Goal: Transaction & Acquisition: Book appointment/travel/reservation

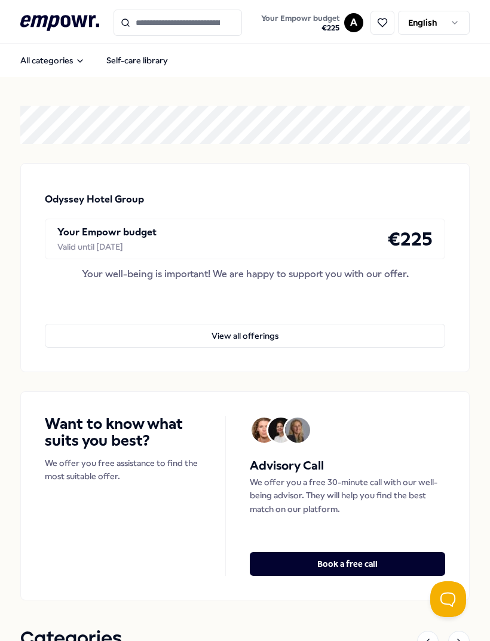
click at [339, 27] on button "Your Empowr budget € 225" at bounding box center [300, 23] width 83 height 24
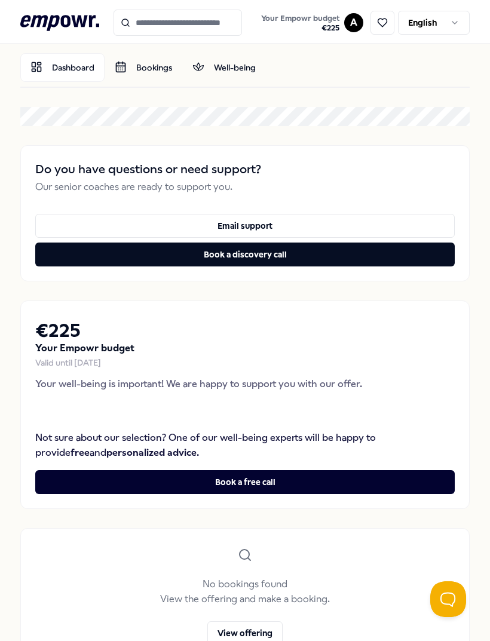
click at [82, 68] on link "Dashboard" at bounding box center [62, 67] width 84 height 29
click at [206, 25] on input "Search for products, categories or subcategories" at bounding box center [178, 23] width 128 height 26
click at [205, 25] on input "Search for products, categories or subcategories" at bounding box center [178, 23] width 128 height 26
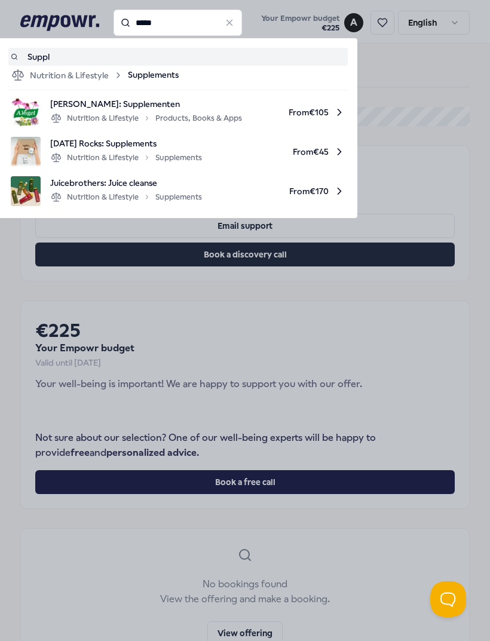
click at [313, 157] on span "From € 45" at bounding box center [279, 152] width 134 height 30
type input "*****"
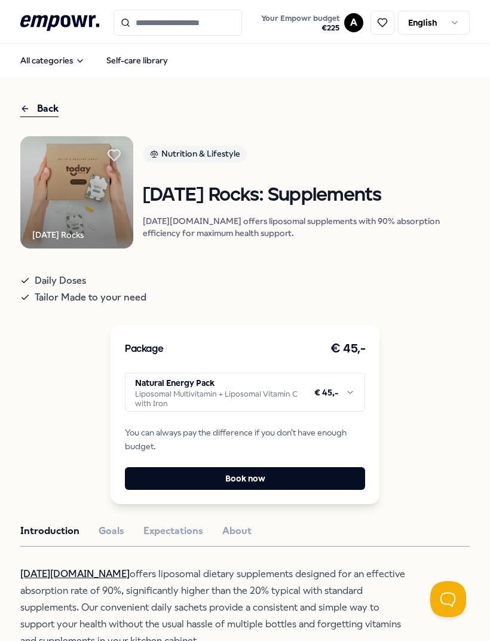
click at [343, 408] on html ".empowr-logo_svg__cls-1{fill:#03032f} Your Empowr budget € 225 A English All ca…" at bounding box center [245, 320] width 490 height 641
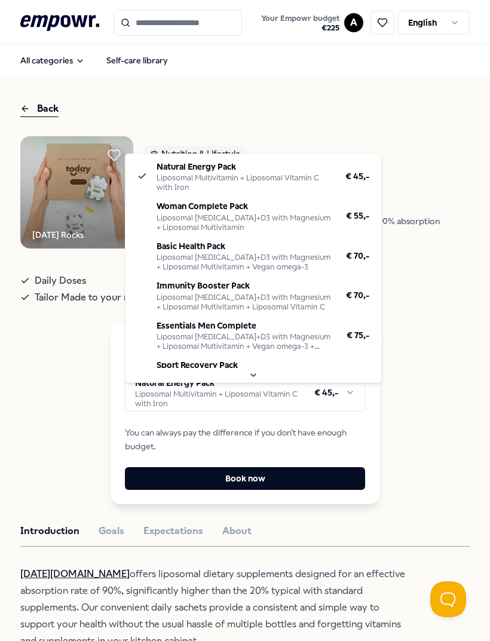
click at [344, 412] on button "Natural Energy Pack Liposomal Multivitamin + Liposomal Vitamin C with Iron € 45…" at bounding box center [245, 392] width 240 height 39
click at [311, 409] on html ".empowr-logo_svg__cls-1{fill:#03032f} Your Empowr budget € 225 A English All ca…" at bounding box center [245, 320] width 490 height 641
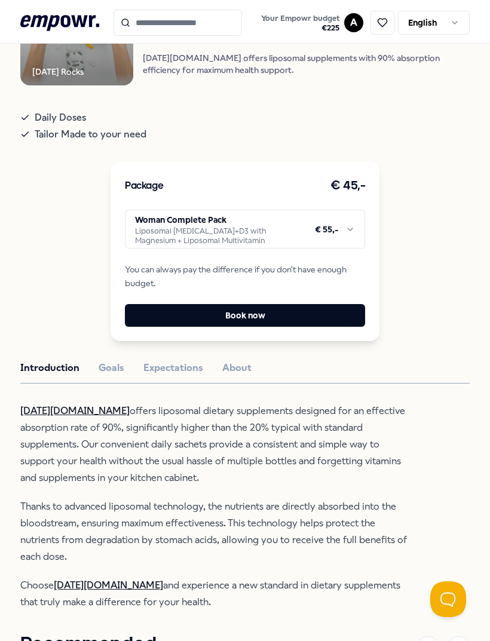
scroll to position [166, 0]
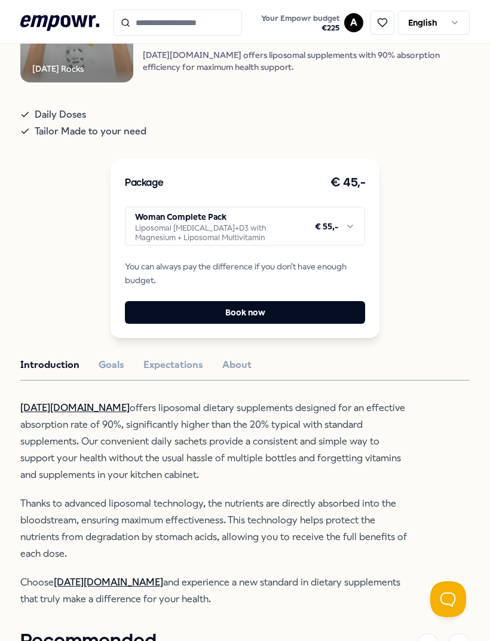
click at [164, 373] on button "Expectations" at bounding box center [173, 365] width 60 height 16
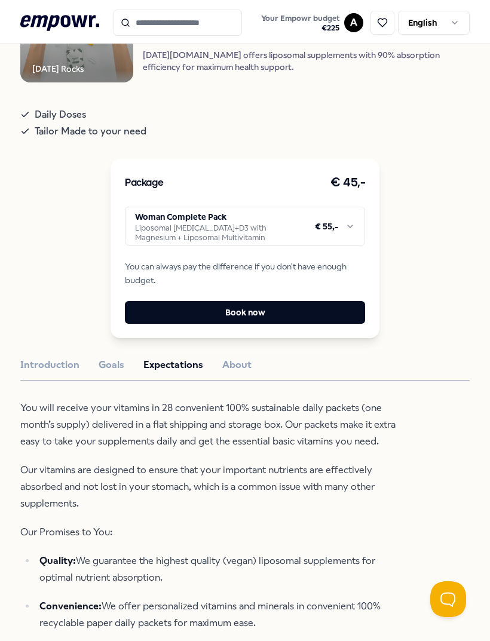
click at [240, 373] on button "About" at bounding box center [236, 365] width 29 height 16
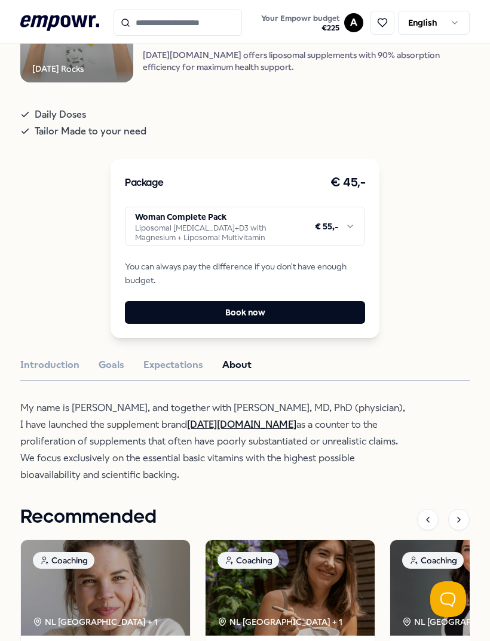
scroll to position [178, 0]
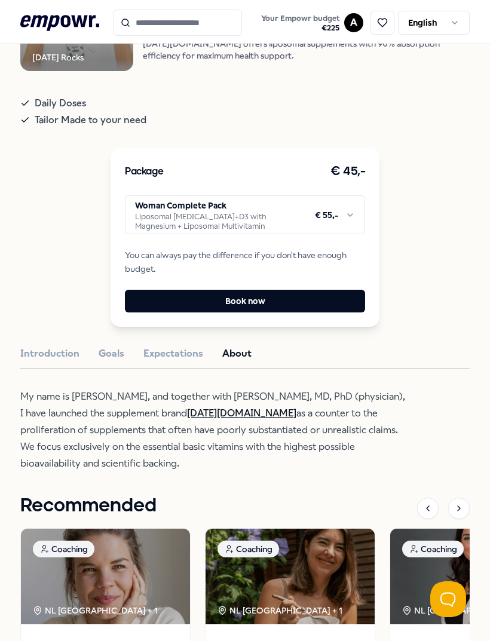
click at [192, 362] on button "Expectations" at bounding box center [173, 354] width 60 height 16
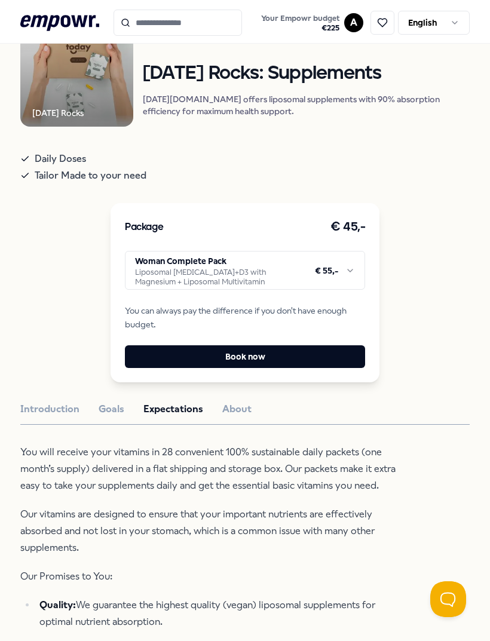
scroll to position [121, 0]
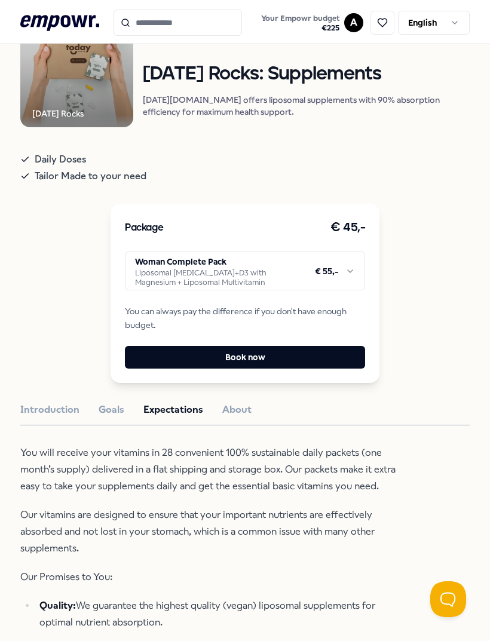
click at [348, 295] on html ".empowr-logo_svg__cls-1{fill:#03032f} Your Empowr budget € 225 A English All ca…" at bounding box center [245, 320] width 490 height 641
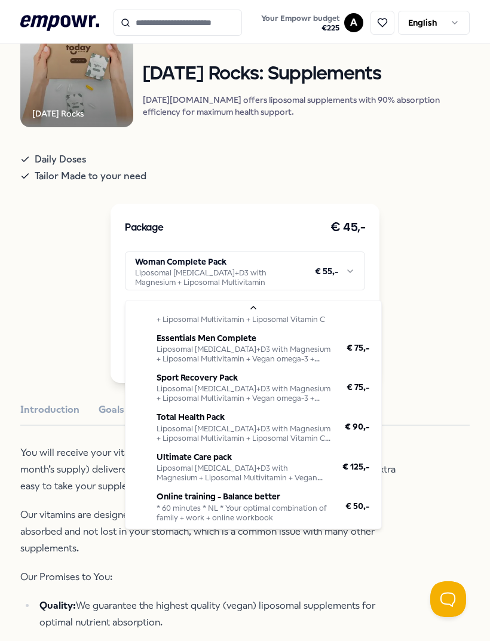
scroll to position [146, 0]
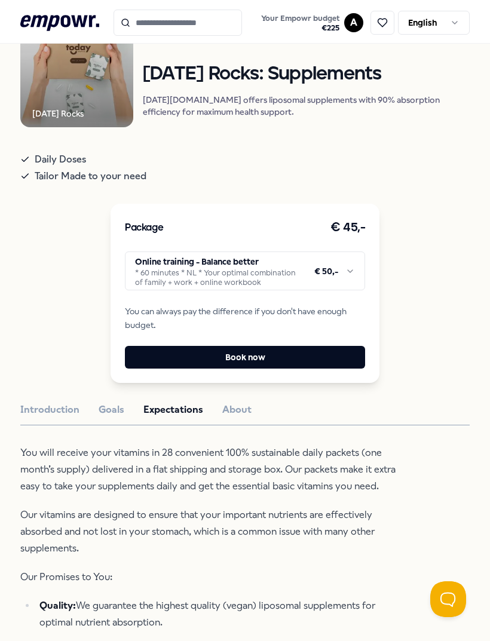
click at [291, 369] on button "Book now" at bounding box center [245, 357] width 240 height 23
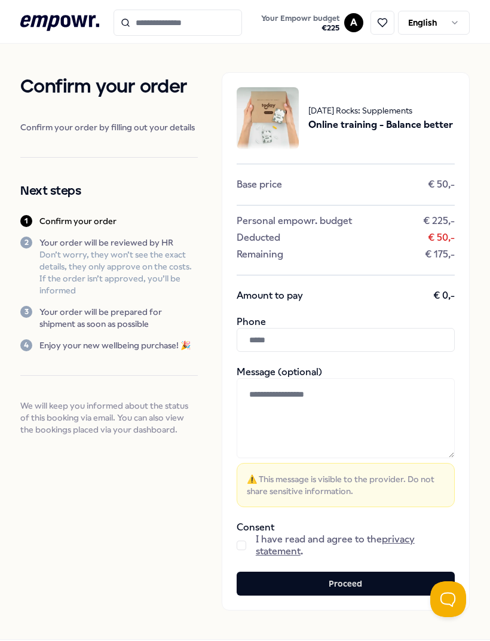
click at [246, 192] on div "[DATE] Rocks: Supplements Online training - Balance better Base price € 50,- Pe…" at bounding box center [346, 341] width 248 height 538
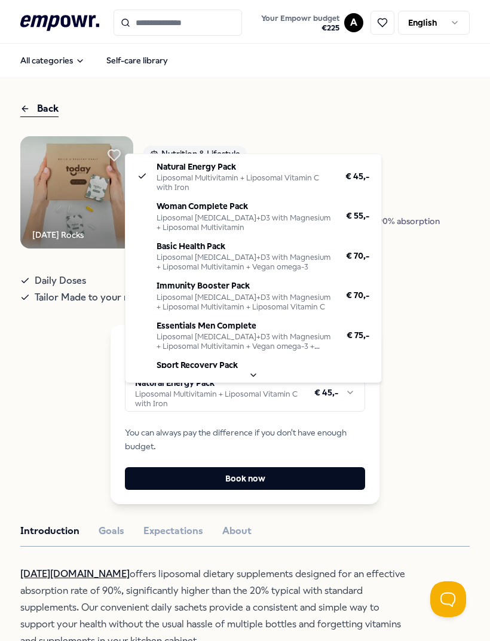
click at [319, 414] on html ".empowr-logo_svg__cls-1{fill:#03032f} Your Empowr budget € 225 A English All ca…" at bounding box center [245, 320] width 490 height 641
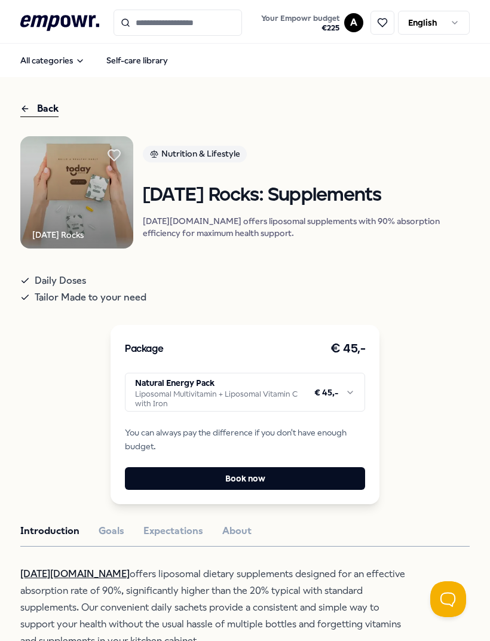
click at [440, 249] on div "Nutrition & Lifestyle [DATE] Rocks: Supplements [DATE][DOMAIN_NAME] offers lipo…" at bounding box center [306, 197] width 327 height 103
click at [88, 26] on icon ".empowr-logo_svg__cls-1{fill:#03032f}" at bounding box center [59, 23] width 79 height 22
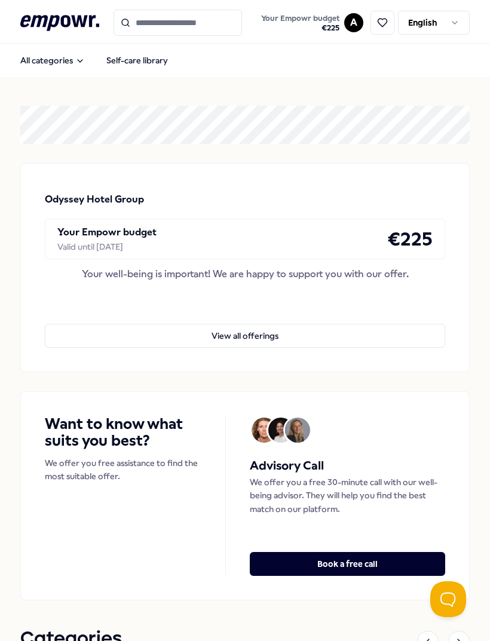
type input "*"
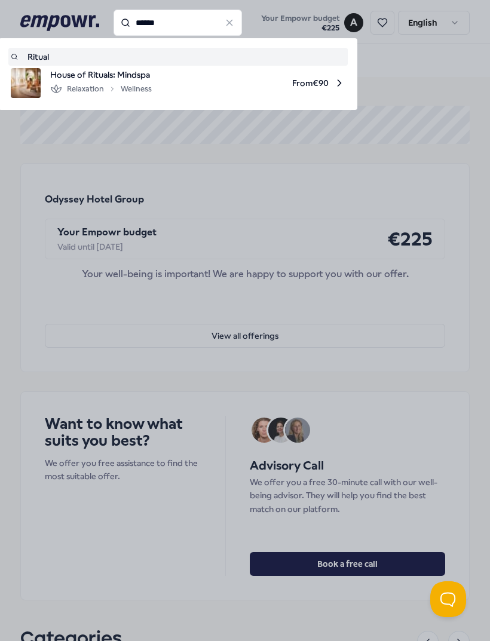
click at [224, 79] on span "From € 90" at bounding box center [253, 83] width 184 height 30
type input "******"
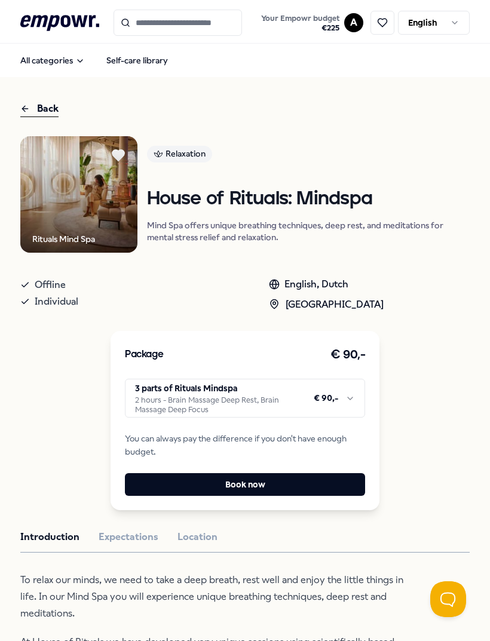
click at [279, 404] on html ".empowr-logo_svg__cls-1{fill:#03032f} Your Empowr budget € 225 A English All ca…" at bounding box center [245, 320] width 490 height 641
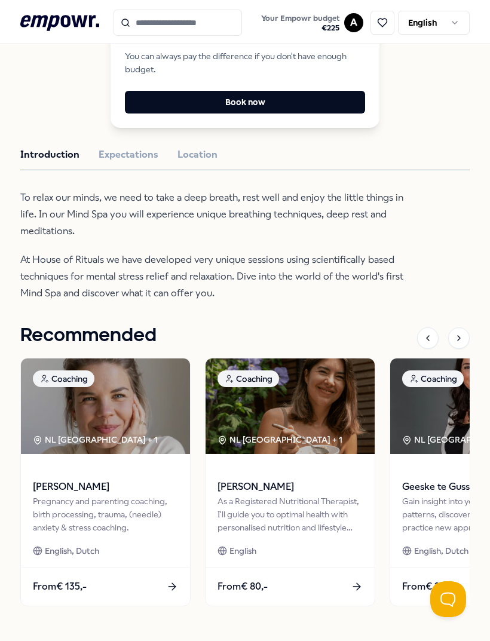
scroll to position [382, 0]
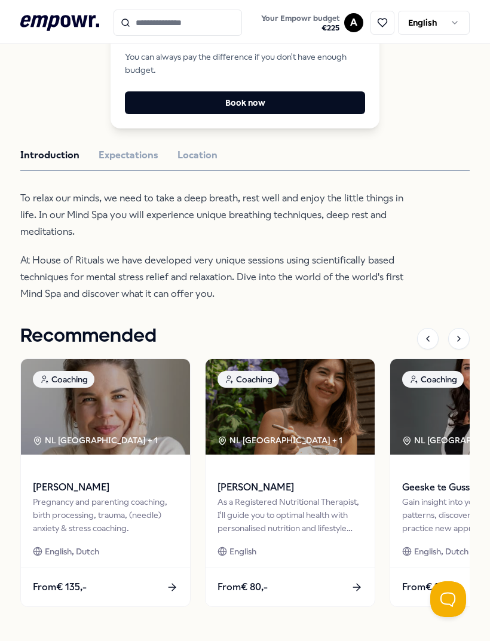
click at [141, 163] on button "Expectations" at bounding box center [129, 156] width 60 height 16
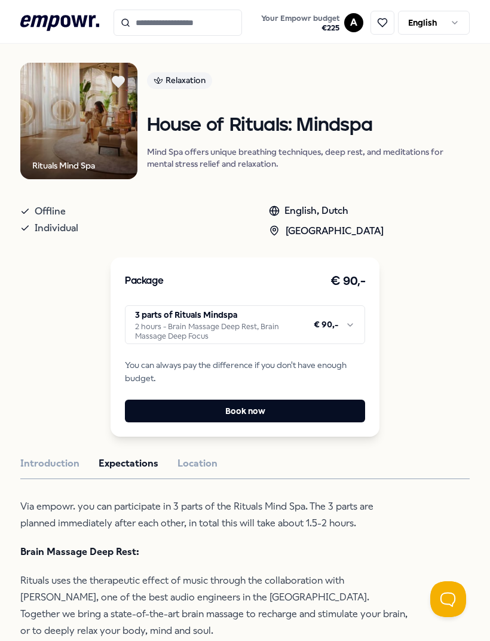
scroll to position [72, 0]
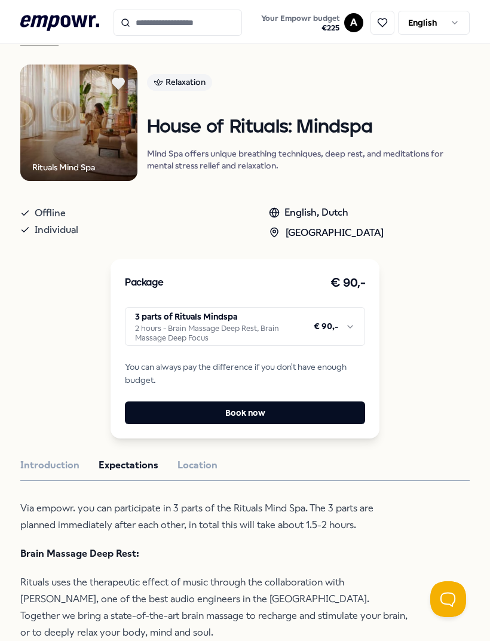
click at [197, 473] on button "Location" at bounding box center [198, 466] width 40 height 16
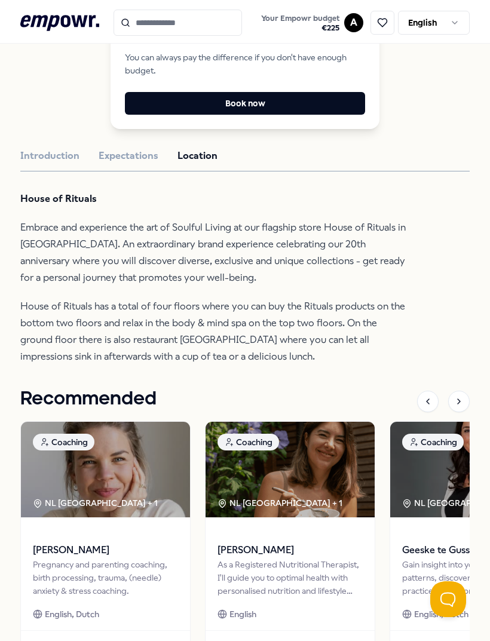
scroll to position [381, 0]
click at [68, 164] on button "Introduction" at bounding box center [49, 156] width 59 height 16
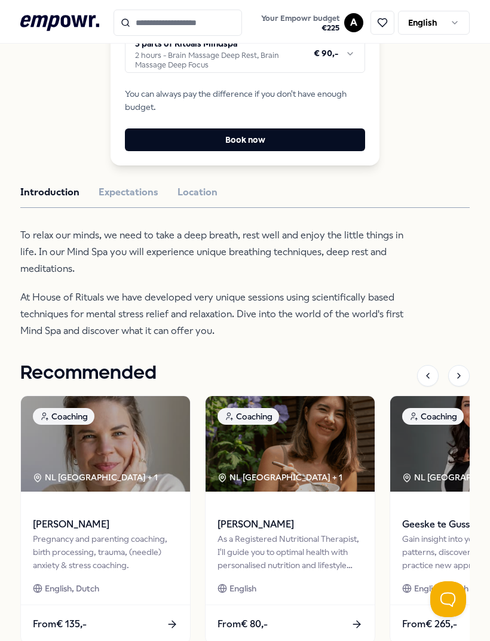
scroll to position [344, 0]
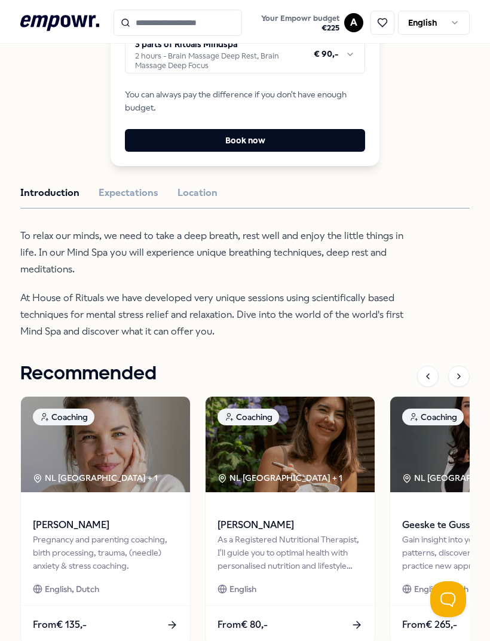
click at [486, 356] on div "Back Rituals Mind Spa Relaxation House of Rituals: Mindspa Mind Spa offers uniq…" at bounding box center [245, 207] width 490 height 948
click at [295, 152] on button "Book now" at bounding box center [245, 140] width 240 height 23
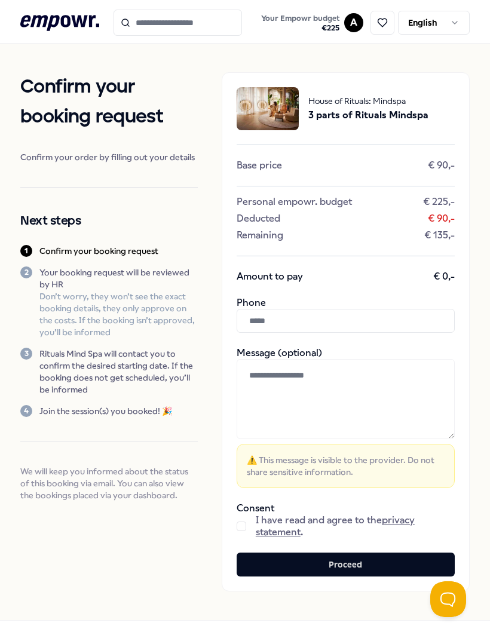
click at [366, 323] on input "text" at bounding box center [346, 321] width 218 height 24
click at [347, 316] on input "text" at bounding box center [346, 321] width 218 height 24
type input "**********"
click at [345, 564] on button "Proceed" at bounding box center [346, 565] width 218 height 24
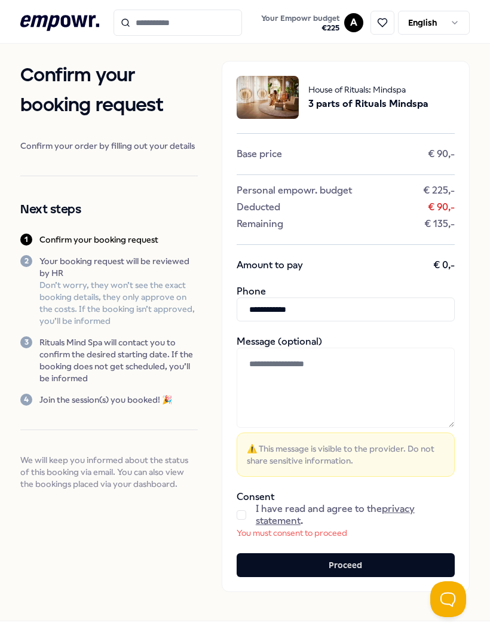
scroll to position [11, 0]
click at [367, 381] on textarea at bounding box center [346, 388] width 218 height 80
click at [243, 518] on button "button" at bounding box center [242, 515] width 10 height 10
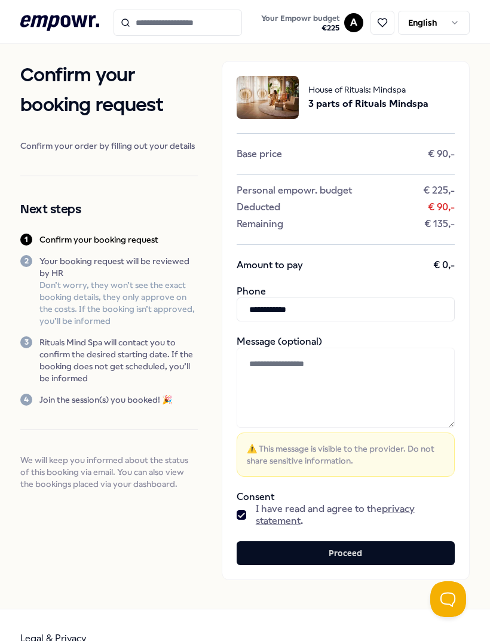
scroll to position [0, 0]
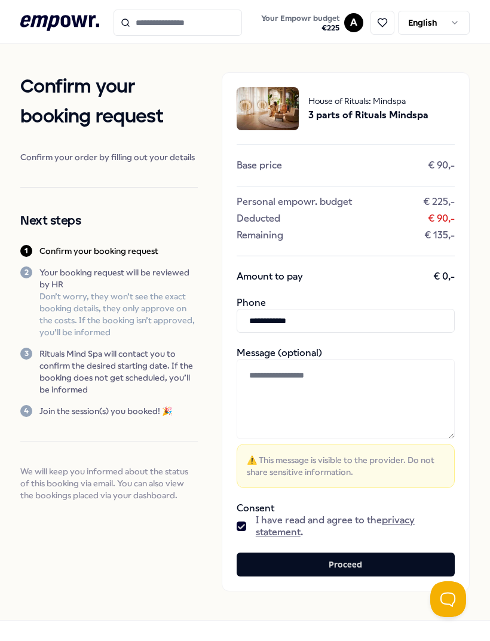
click at [348, 565] on button "Proceed" at bounding box center [346, 565] width 218 height 24
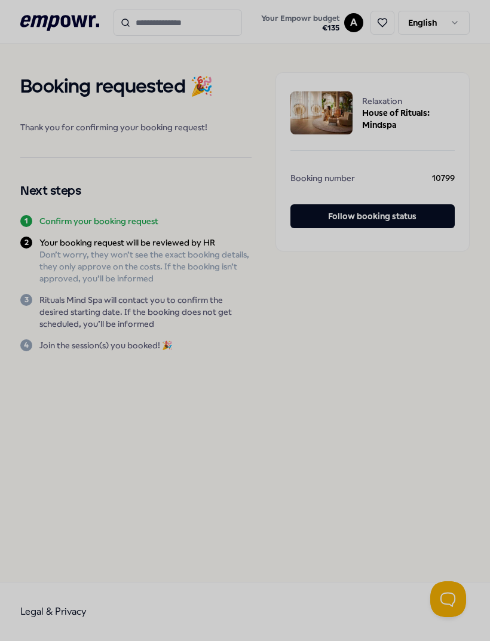
click at [188, 387] on div at bounding box center [245, 320] width 490 height 641
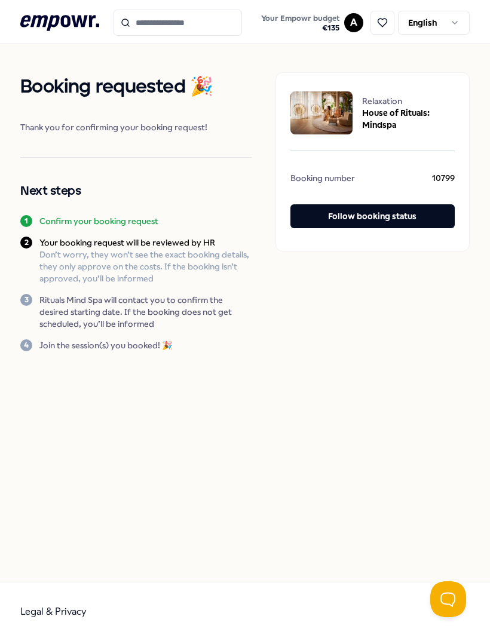
click at [81, 24] on icon at bounding box center [59, 23] width 79 height 16
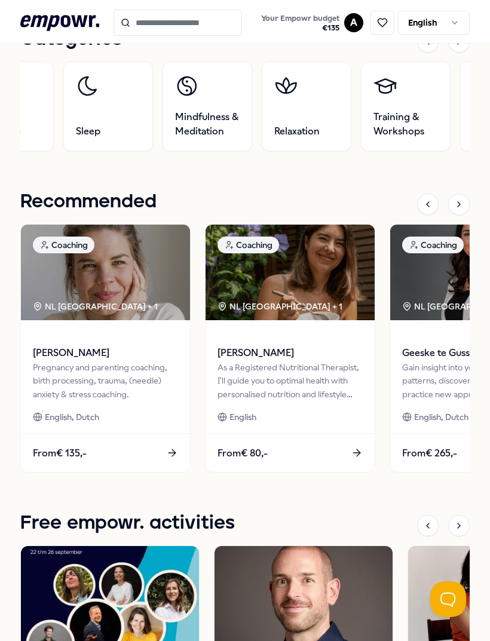
scroll to position [605, 0]
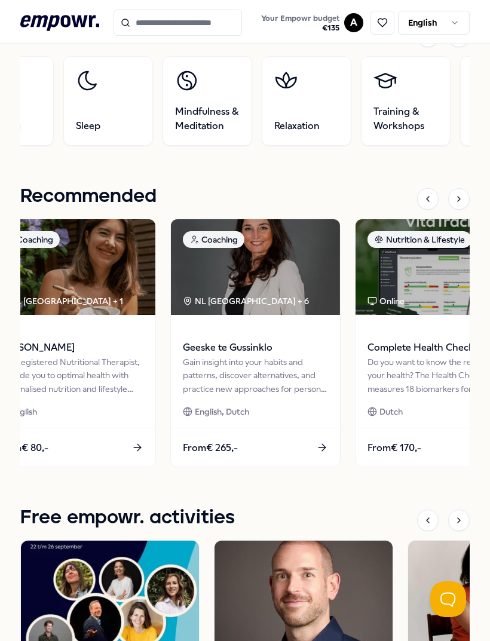
click at [298, 142] on link "Relaxation" at bounding box center [307, 101] width 90 height 90
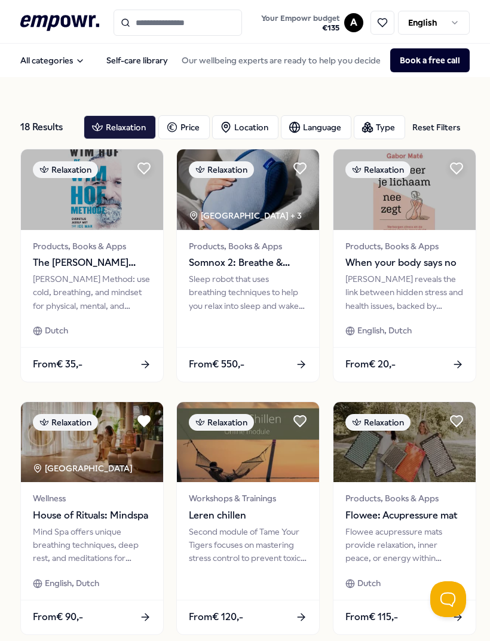
click at [77, 65] on icon "Main" at bounding box center [80, 61] width 10 height 10
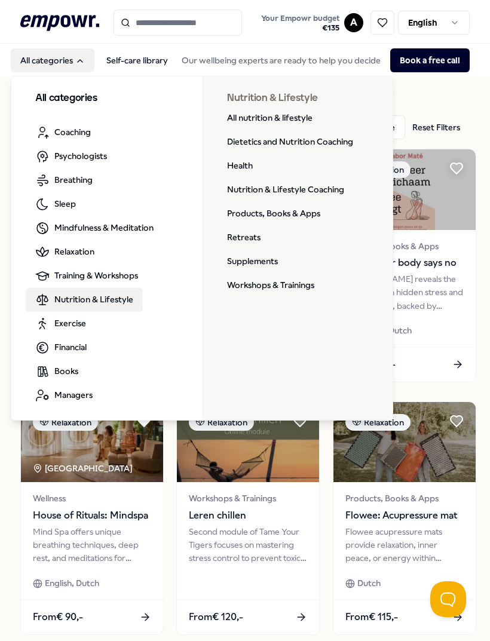
click at [267, 263] on link "Supplements" at bounding box center [253, 262] width 70 height 24
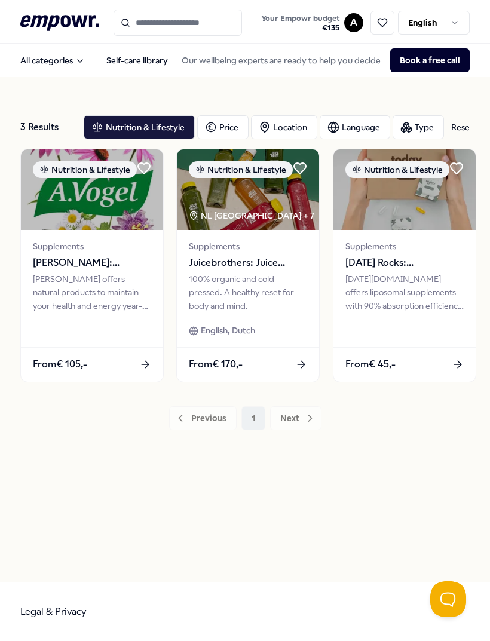
click at [283, 374] on div "From € 170,-" at bounding box center [248, 364] width 142 height 35
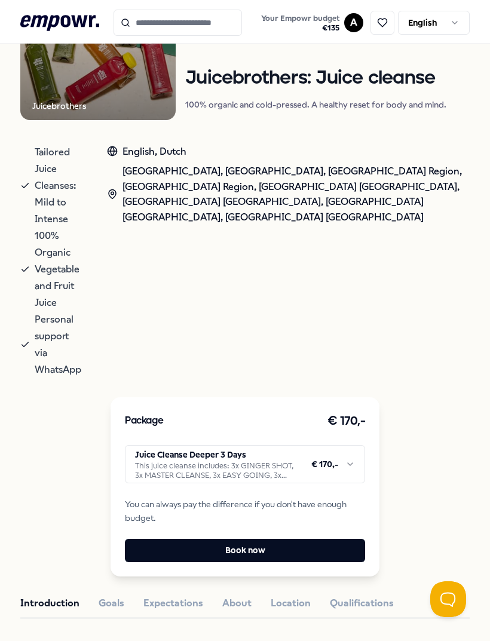
scroll to position [170, 0]
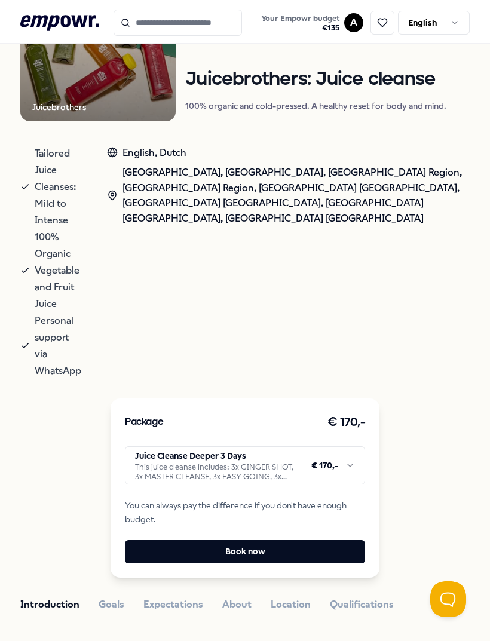
click at [289, 369] on html ".empowr-logo_svg__cls-1{fill:#03032f} Your Empowr budget € 135 A English All ca…" at bounding box center [245, 320] width 490 height 641
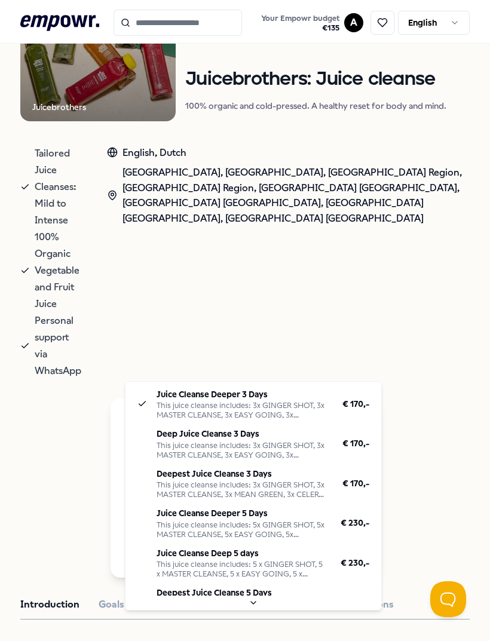
click at [314, 446] on button "Juice Cleanse Deeper 3 Days This juice cleanse includes: 3x GINGER SHOT, 3x MAS…" at bounding box center [245, 465] width 240 height 39
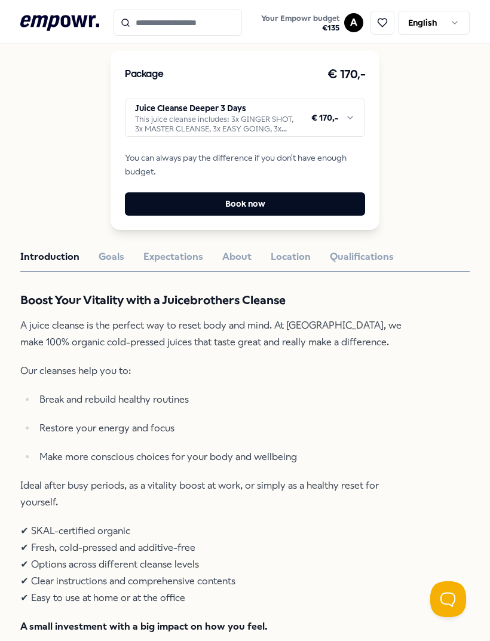
scroll to position [515, 0]
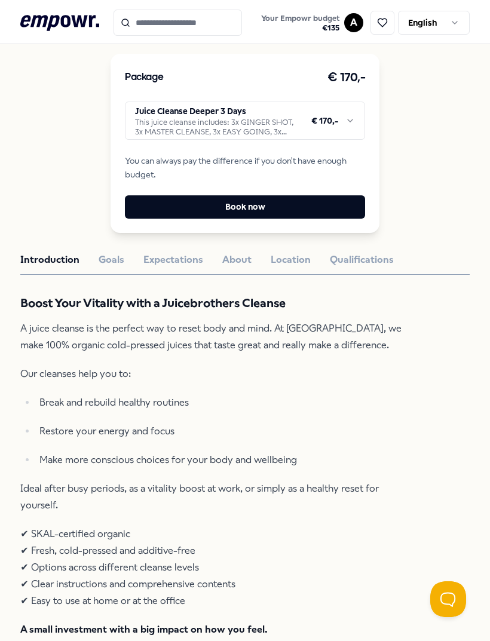
click at [168, 252] on button "Expectations" at bounding box center [173, 260] width 60 height 16
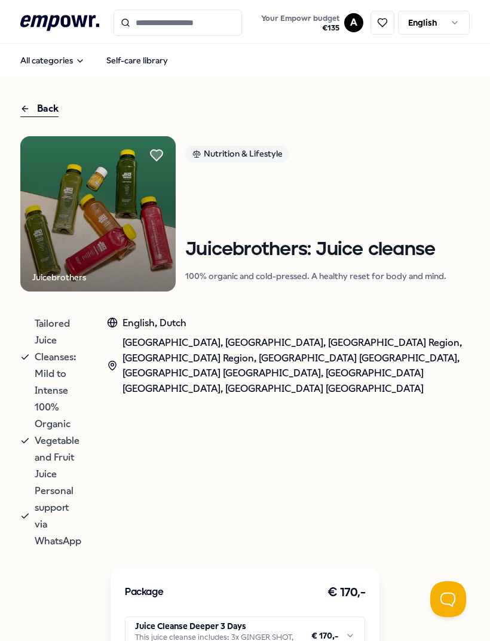
scroll to position [0, 0]
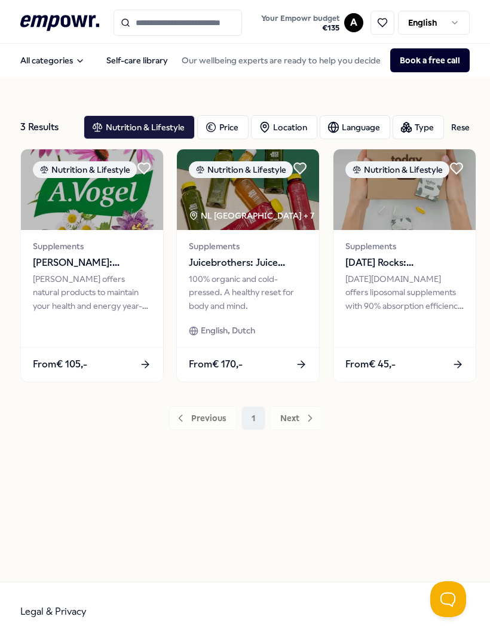
click at [127, 209] on img at bounding box center [92, 189] width 142 height 81
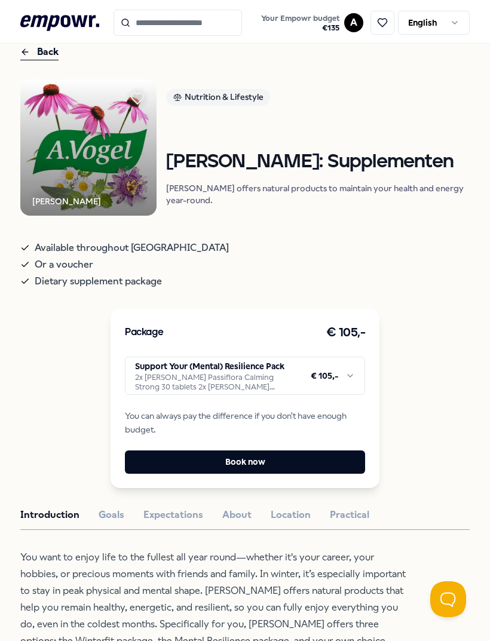
scroll to position [81, 0]
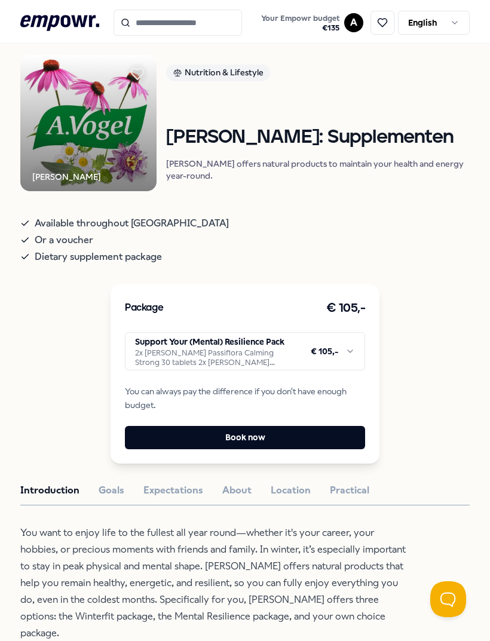
click at [296, 368] on html ".empowr-logo_svg__cls-1{fill:#03032f} Your Empowr budget € 135 A English All ca…" at bounding box center [245, 320] width 490 height 641
click at [288, 550] on p "You want to enjoy life to the fullest all year round—whether it's your career, …" at bounding box center [214, 583] width 388 height 117
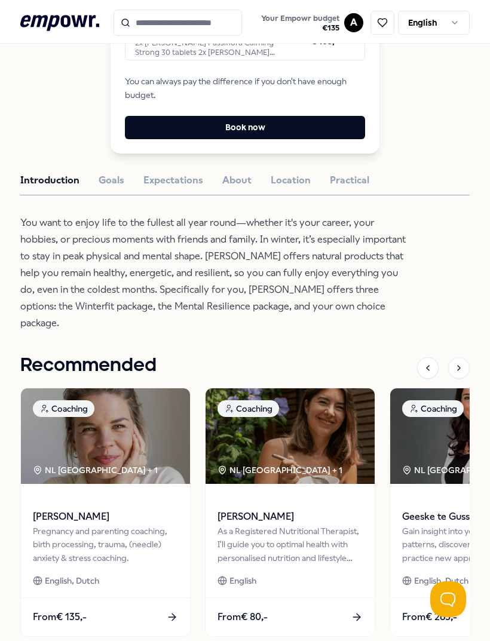
scroll to position [395, 0]
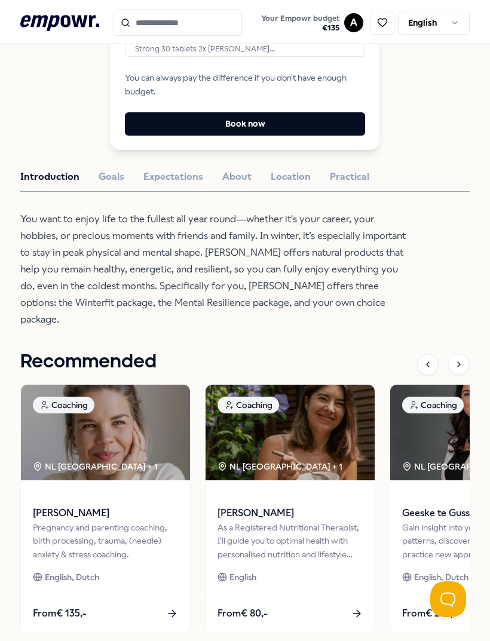
click at [176, 185] on button "Expectations" at bounding box center [173, 177] width 60 height 16
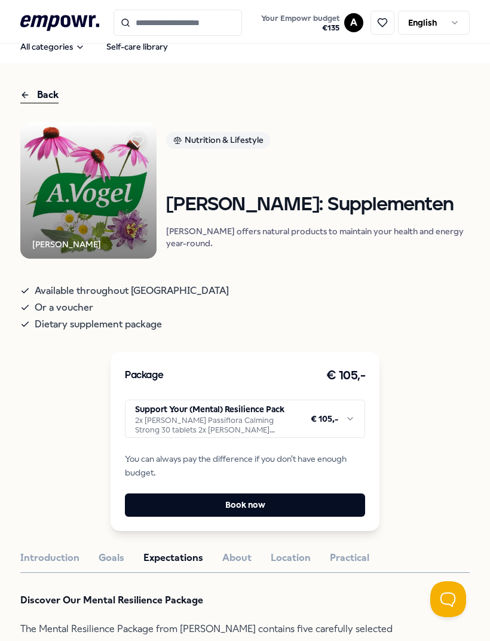
scroll to position [16, 0]
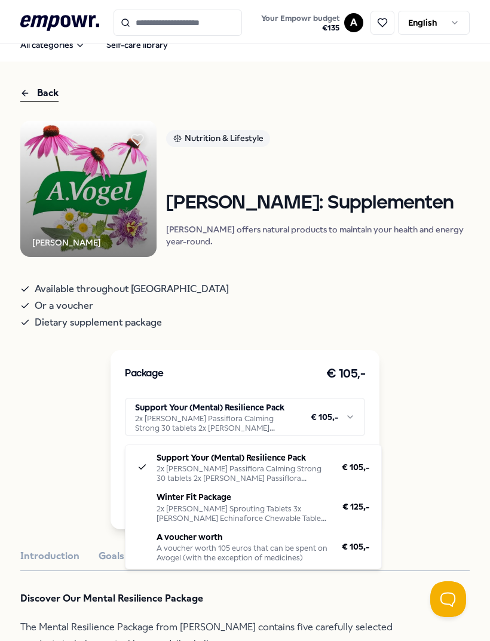
click at [270, 423] on html ".empowr-logo_svg__cls-1{fill:#03032f} Your Empowr budget € 135 A English All ca…" at bounding box center [245, 320] width 490 height 641
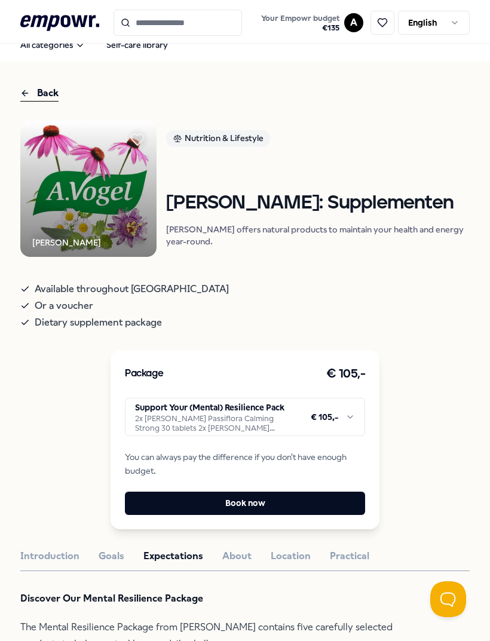
click at [268, 331] on div "Available throughout the [GEOGRAPHIC_DATA] Or a voucher Dietary supplement pack…" at bounding box center [244, 303] width 449 height 55
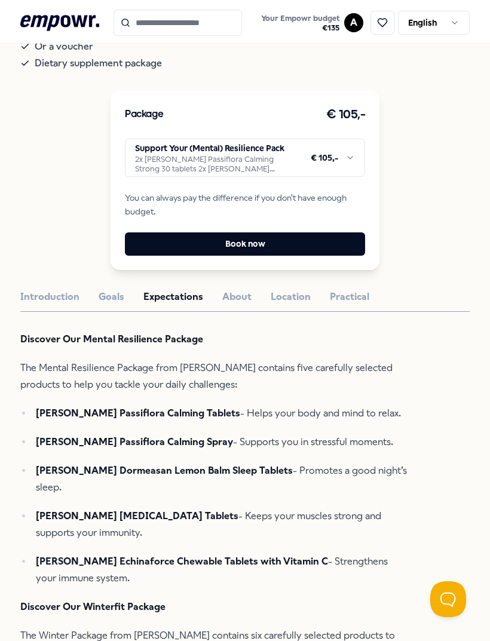
scroll to position [285, 0]
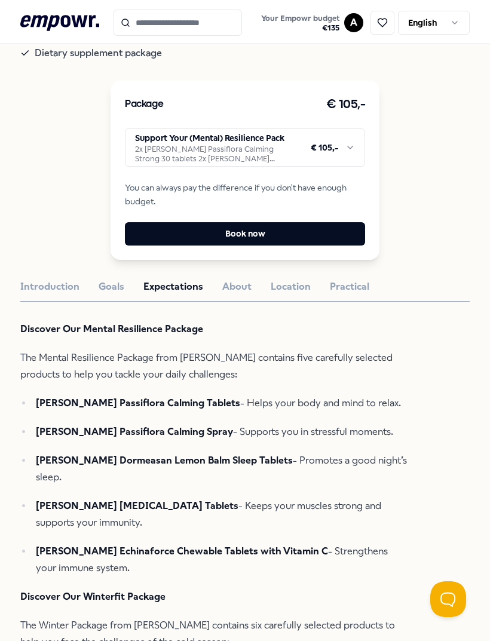
click at [236, 295] on button "About" at bounding box center [236, 287] width 29 height 16
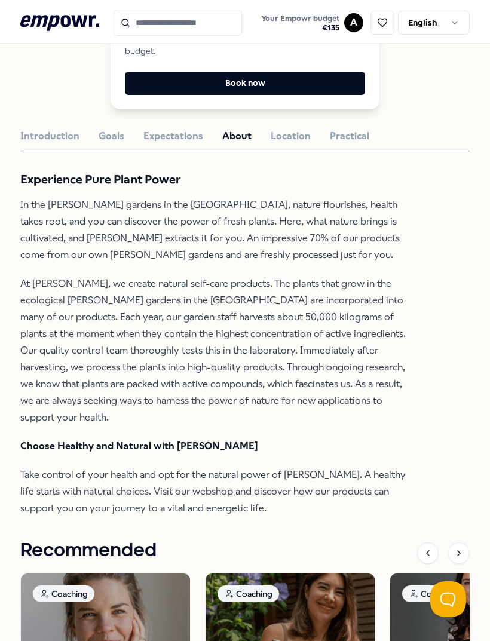
click at [294, 144] on button "Location" at bounding box center [291, 136] width 40 height 16
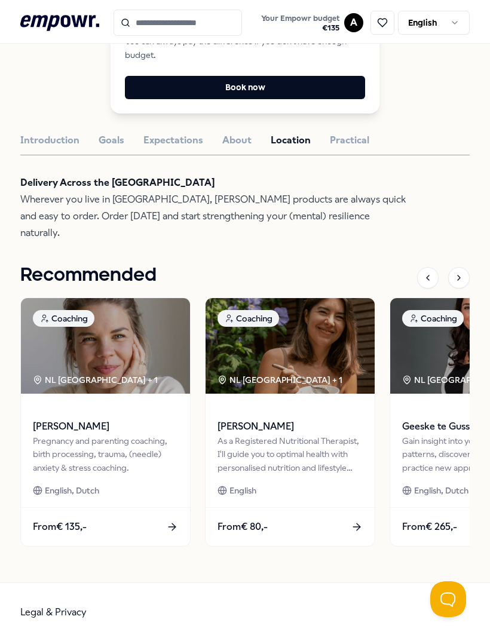
scroll to position [386, 0]
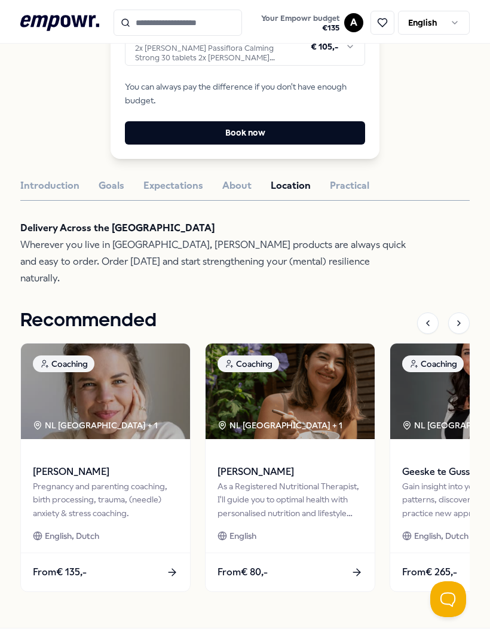
click at [356, 194] on button "Practical" at bounding box center [349, 186] width 39 height 16
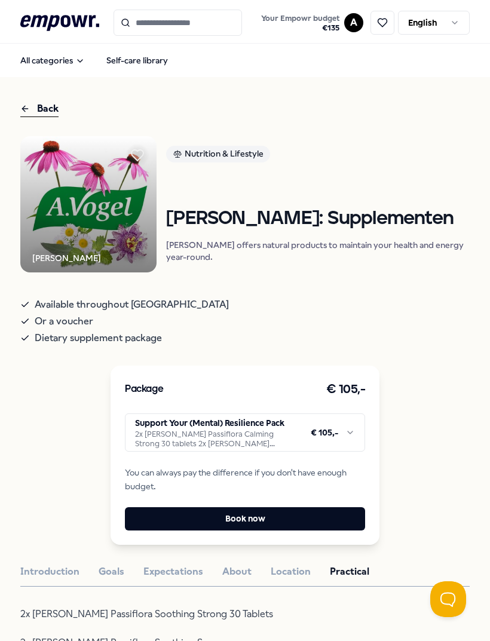
scroll to position [0, 0]
click at [72, 62] on button "All categories" at bounding box center [53, 60] width 84 height 24
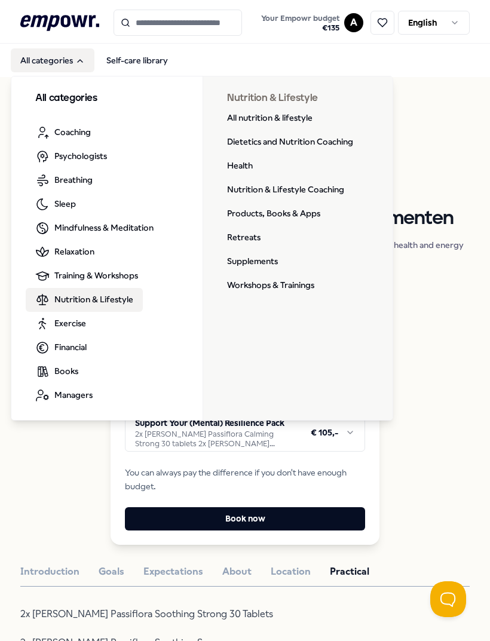
click at [287, 216] on link "Products, Books & Apps" at bounding box center [274, 214] width 112 height 24
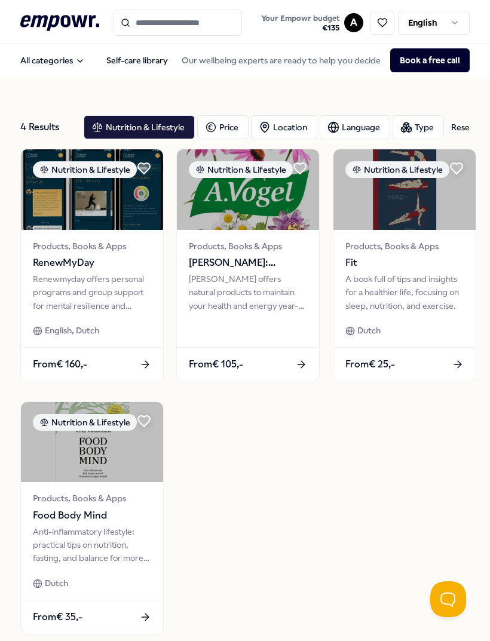
click at [75, 65] on button "All categories" at bounding box center [53, 60] width 84 height 24
click at [74, 65] on button "All categories" at bounding box center [53, 60] width 84 height 24
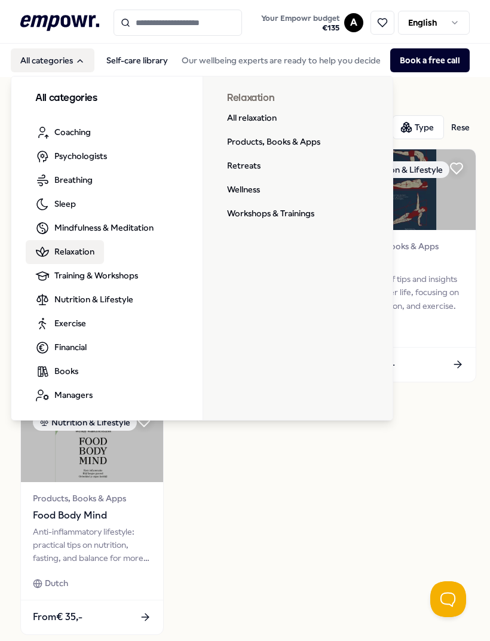
click at [287, 145] on link "Products, Books & Apps" at bounding box center [274, 142] width 112 height 24
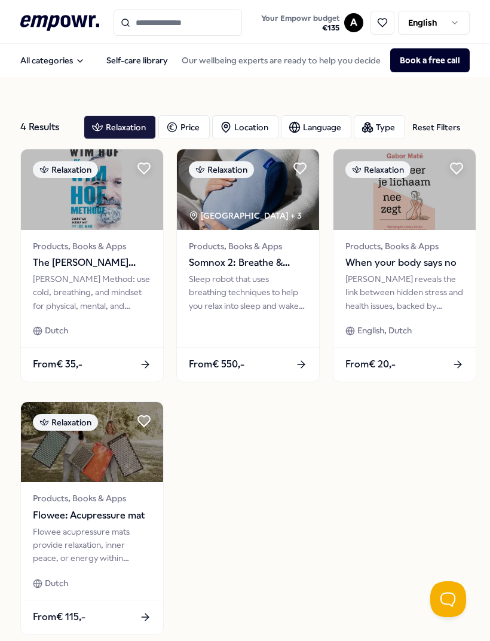
click at [102, 519] on span "Flowee: Acupressure mat" at bounding box center [92, 516] width 118 height 16
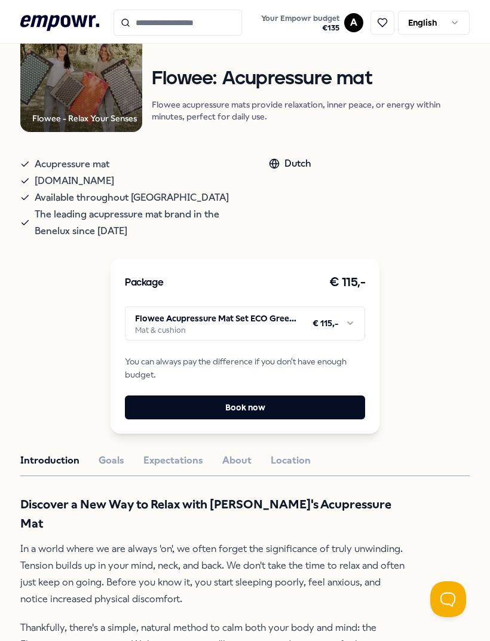
scroll to position [170, 0]
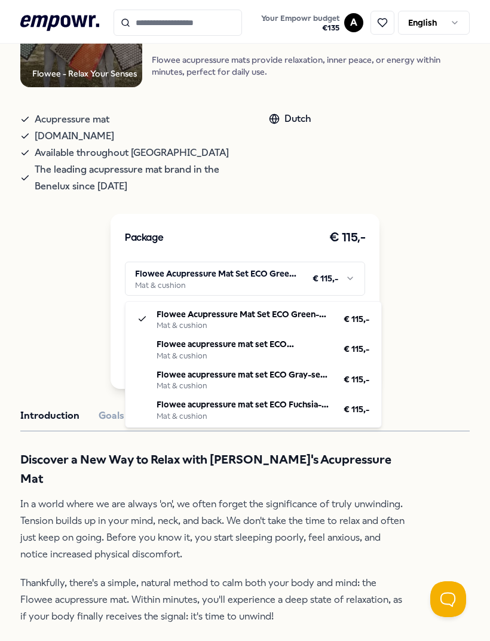
click at [229, 286] on html ".empowr-logo_svg__cls-1{fill:#03032f} Your Empowr budget € 135 A English All ca…" at bounding box center [245, 320] width 490 height 641
click at [246, 496] on p "In a world where we are always 'on', we often forget the significance of truly …" at bounding box center [214, 529] width 388 height 67
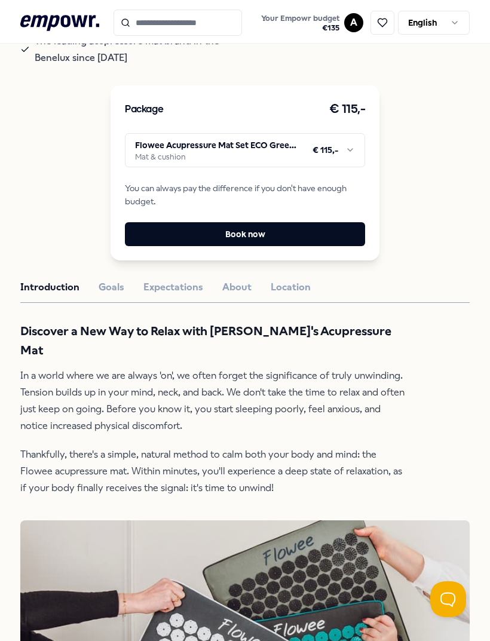
click at [115, 295] on button "Goals" at bounding box center [112, 288] width 26 height 16
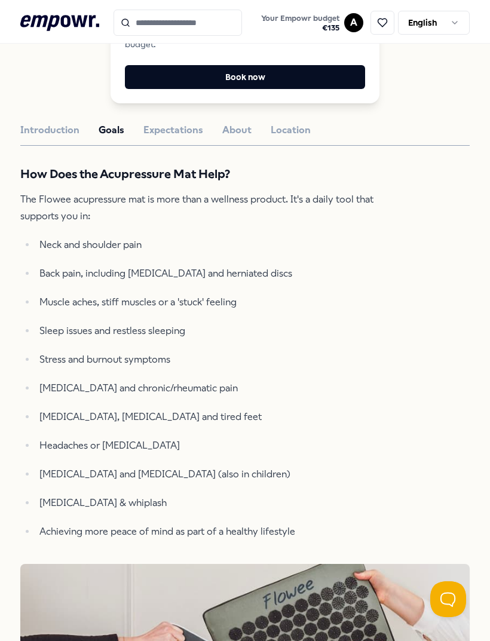
scroll to position [454, 0]
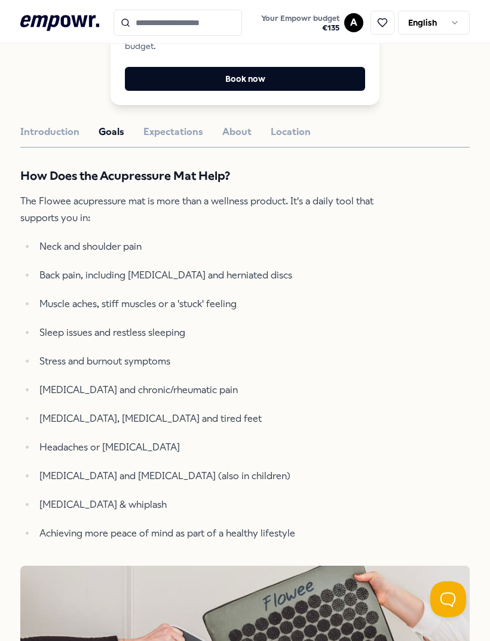
click at [194, 140] on button "Expectations" at bounding box center [173, 132] width 60 height 16
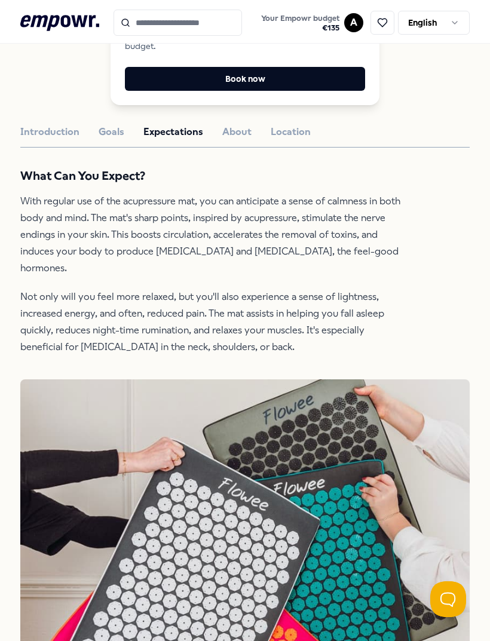
click at [239, 137] on button "About" at bounding box center [236, 132] width 29 height 16
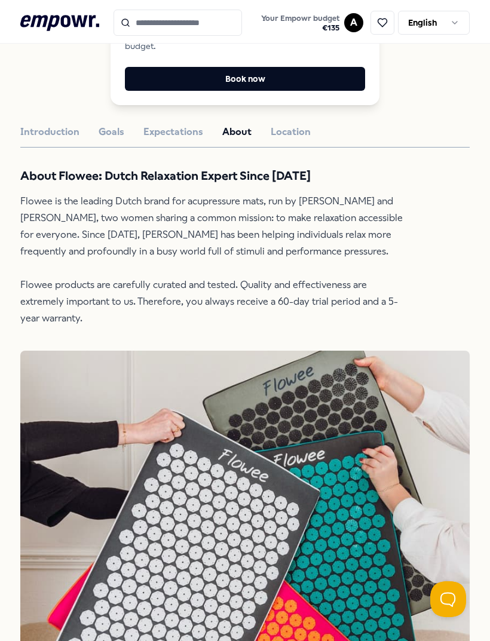
click at [284, 140] on button "Location" at bounding box center [291, 132] width 40 height 16
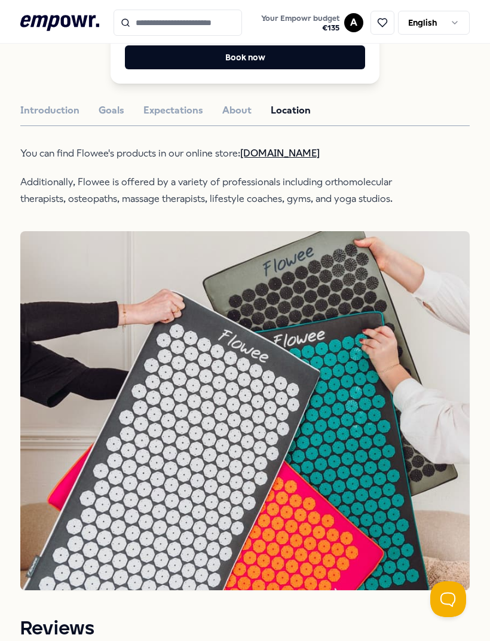
scroll to position [479, 0]
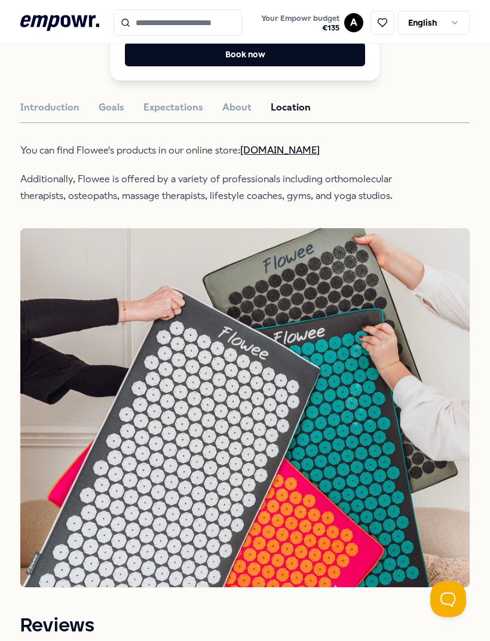
click at [232, 115] on button "About" at bounding box center [236, 108] width 29 height 16
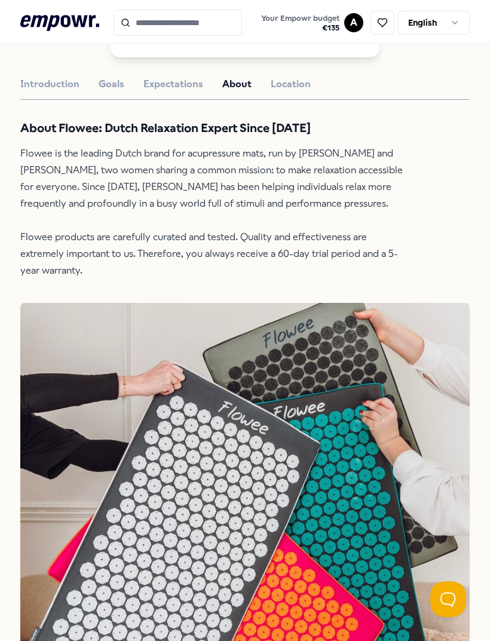
scroll to position [500, 0]
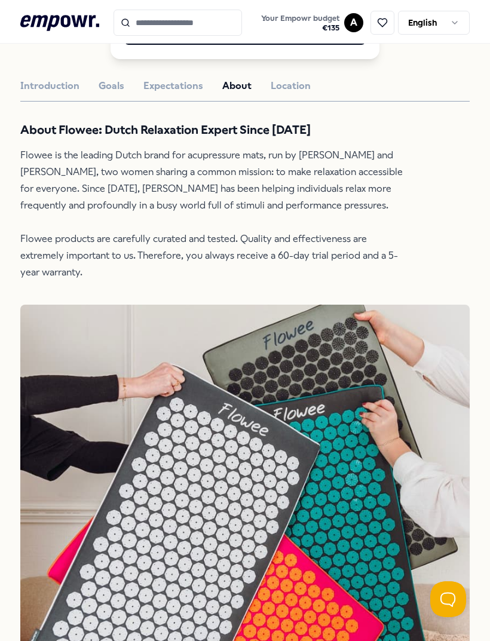
click at [190, 92] on button "Expectations" at bounding box center [173, 86] width 60 height 16
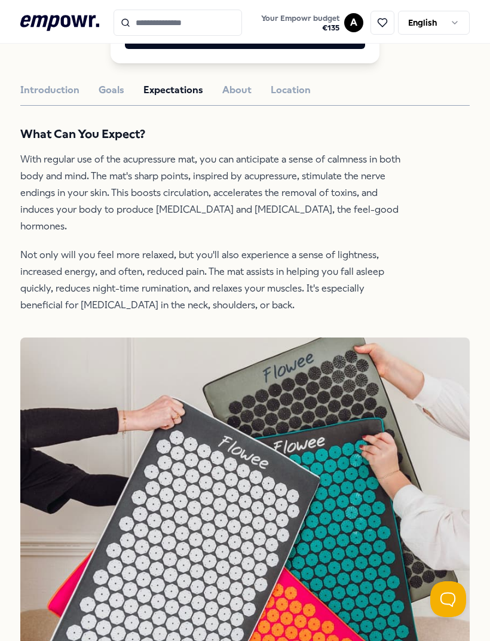
scroll to position [501, 0]
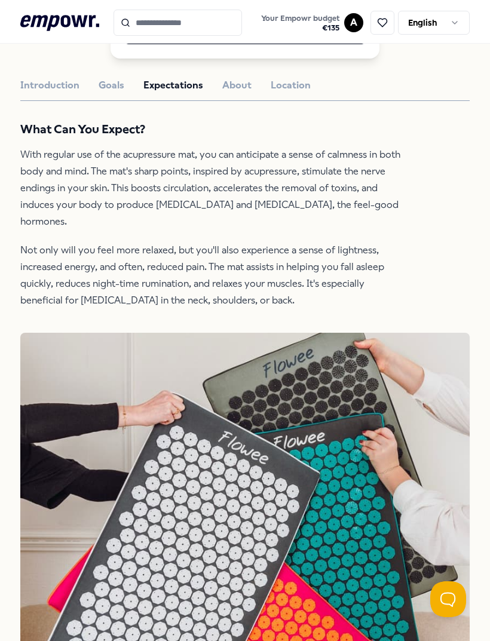
click at [115, 84] on button "Goals" at bounding box center [112, 86] width 26 height 16
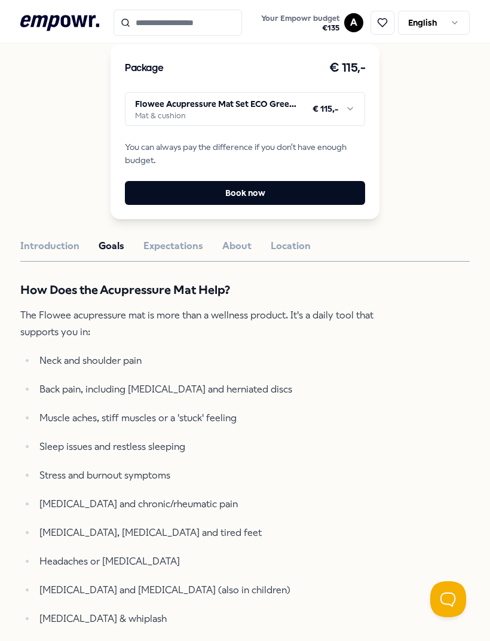
scroll to position [342, 0]
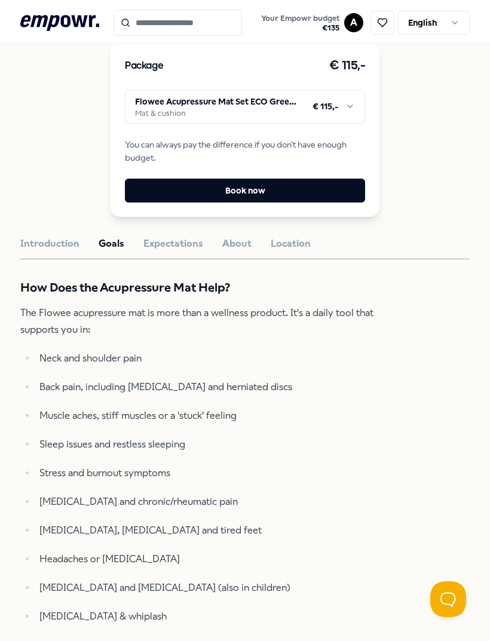
click at [65, 252] on button "Introduction" at bounding box center [49, 244] width 59 height 16
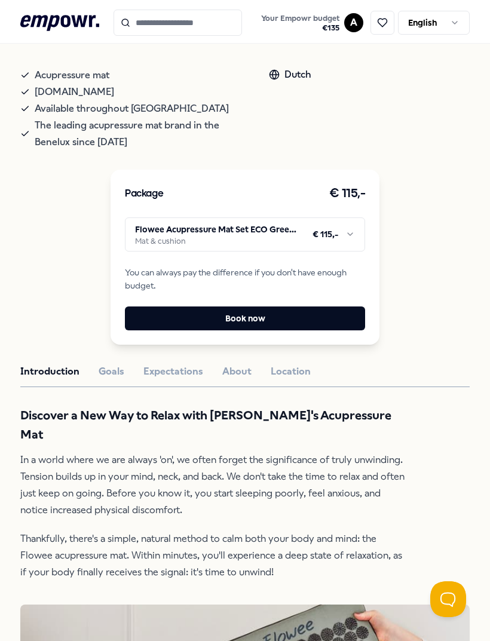
scroll to position [215, 0]
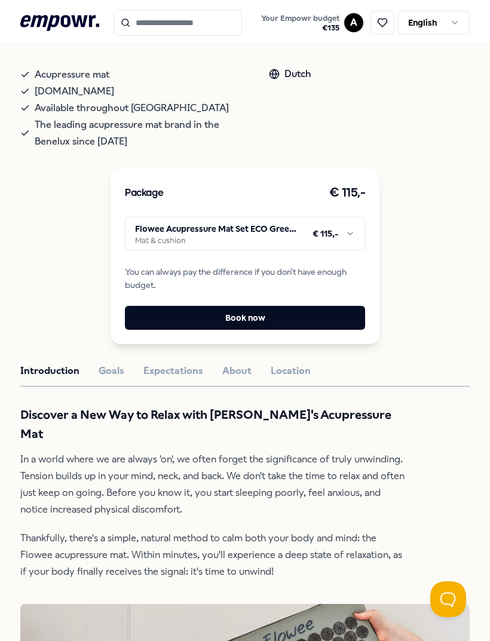
click at [246, 241] on html ".empowr-logo_svg__cls-1{fill:#03032f} Your Empowr budget € 135 A English All ca…" at bounding box center [245, 320] width 490 height 641
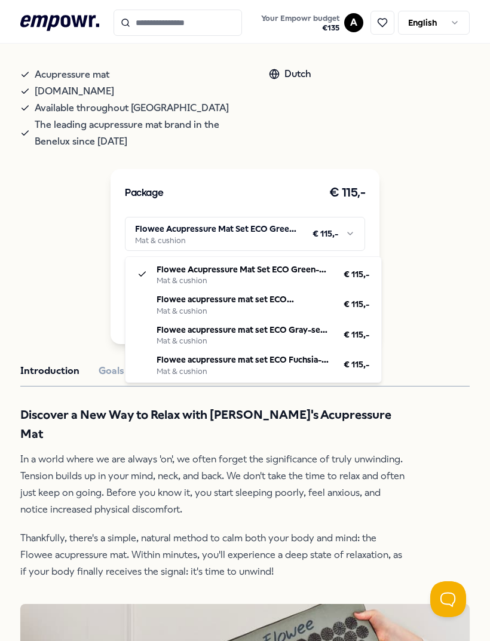
click at [194, 451] on p "In a world where we are always 'on', we often forget the significance of truly …" at bounding box center [214, 484] width 388 height 67
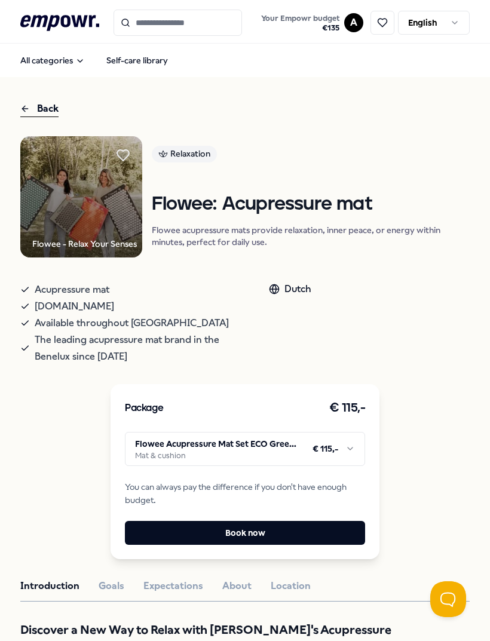
scroll to position [0, 0]
click at [115, 233] on img at bounding box center [81, 197] width 122 height 122
click at [129, 152] on icon at bounding box center [123, 155] width 12 height 11
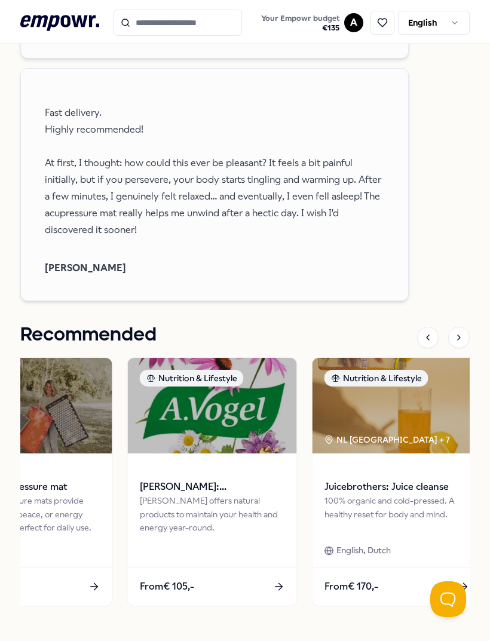
scroll to position [2135, 0]
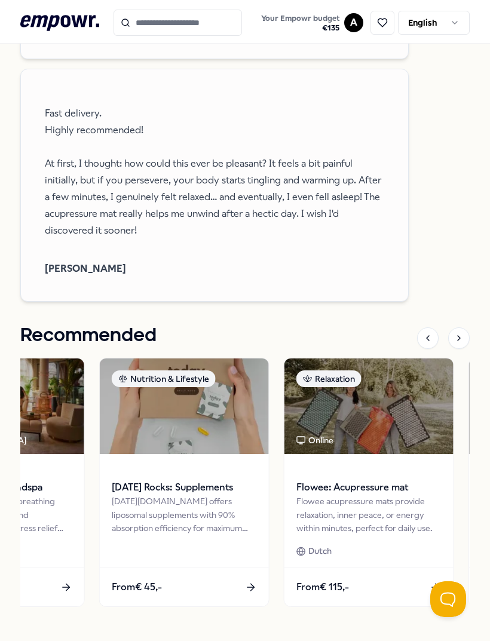
click at [228, 408] on img at bounding box center [184, 407] width 169 height 96
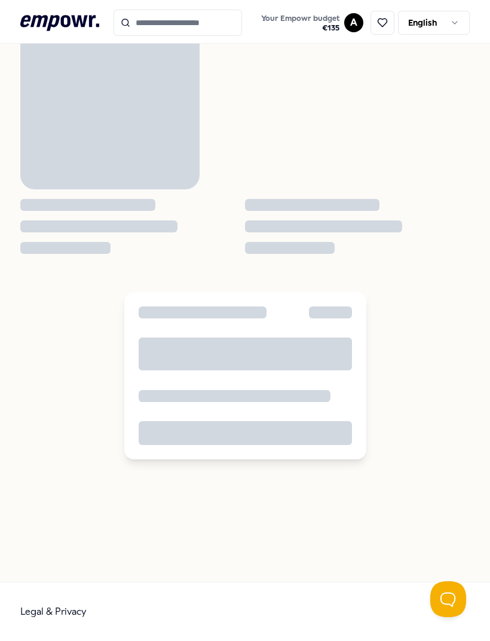
scroll to position [77, 0]
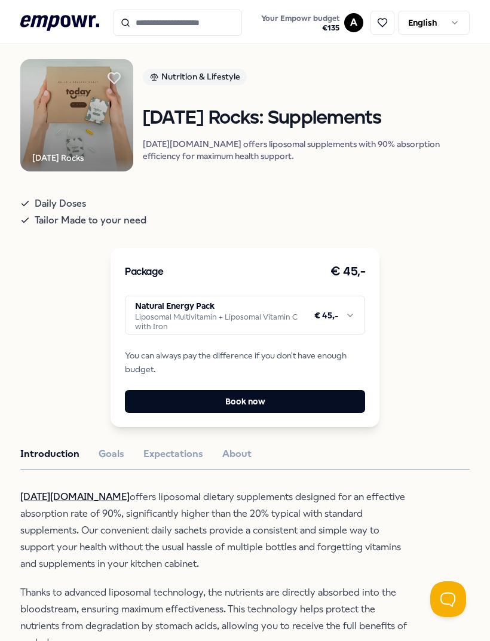
click at [120, 79] on icon at bounding box center [114, 78] width 12 height 11
click at [98, 33] on icon ".empowr-logo_svg__cls-1{fill:#03032f}" at bounding box center [59, 23] width 79 height 22
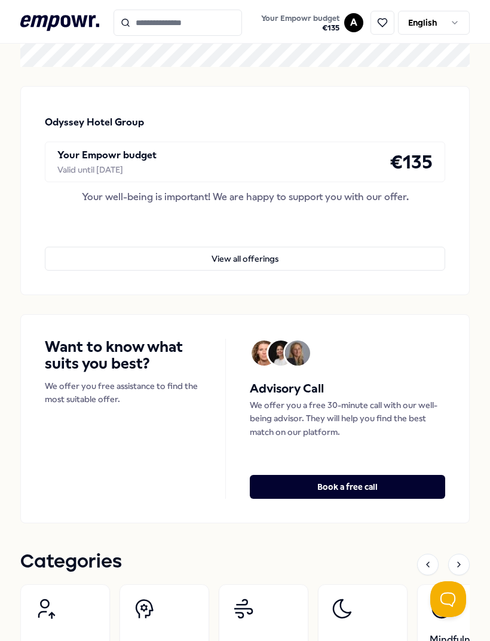
click at [74, 26] on icon ".empowr-logo_svg__cls-1{fill:#03032f}" at bounding box center [59, 23] width 79 height 22
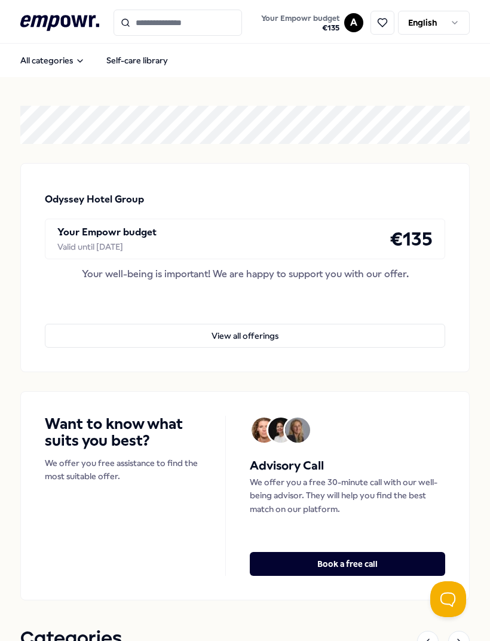
click at [71, 65] on button "All categories" at bounding box center [53, 60] width 84 height 24
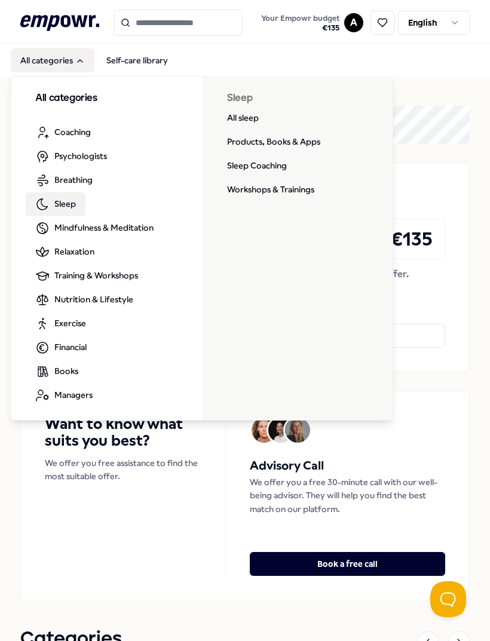
click at [306, 148] on link "Products, Books & Apps" at bounding box center [274, 142] width 112 height 24
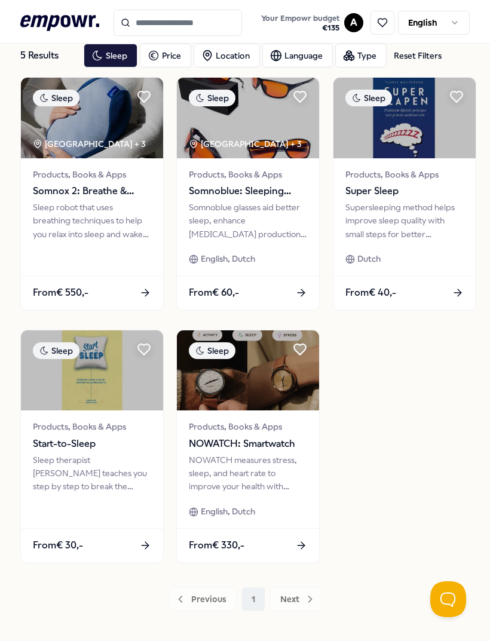
scroll to position [71, 0]
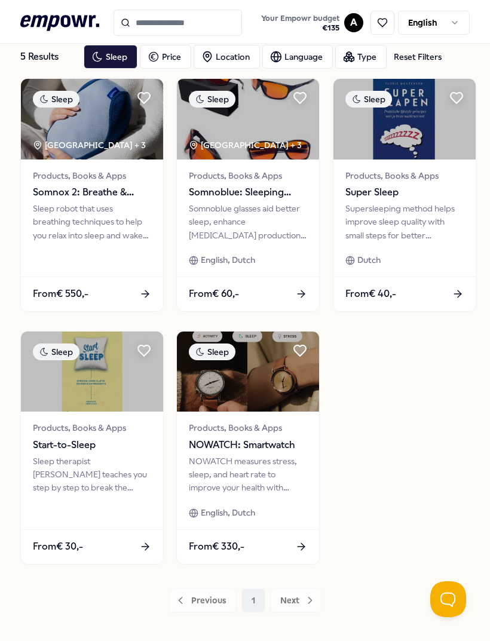
click at [283, 200] on div "Products, Books & Apps Somnoblue: Sleeping glasses SB-3 Plus Somnoblue glasses …" at bounding box center [248, 218] width 142 height 117
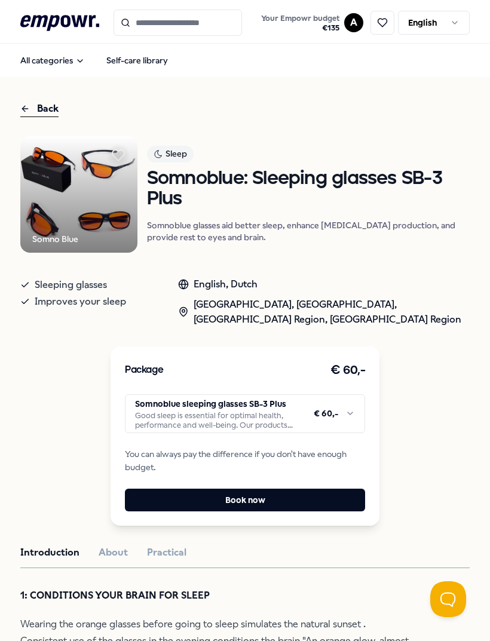
scroll to position [1, 0]
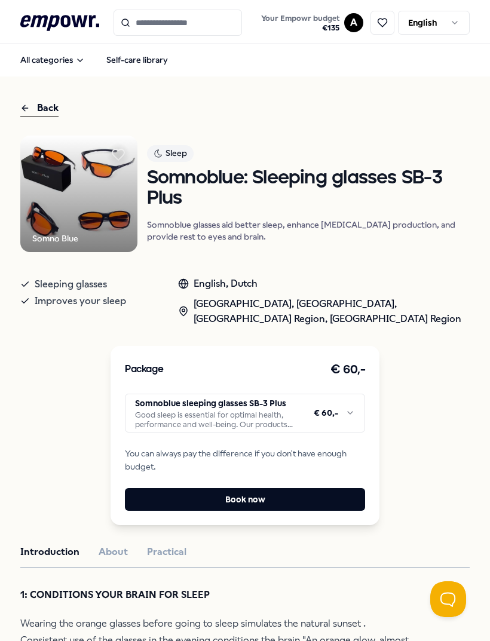
click at [44, 114] on div "Back" at bounding box center [39, 108] width 38 height 16
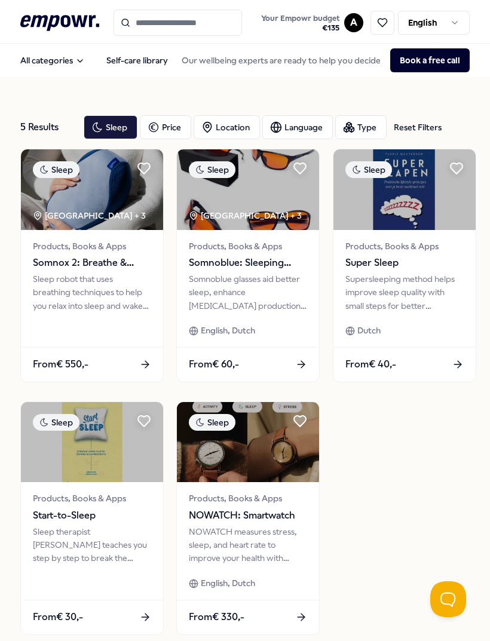
click at [72, 62] on button "All categories" at bounding box center [53, 60] width 84 height 24
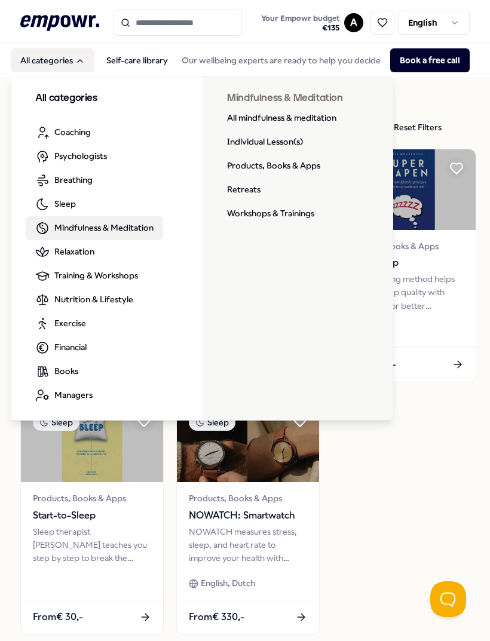
click at [292, 173] on link "Products, Books & Apps" at bounding box center [274, 166] width 112 height 24
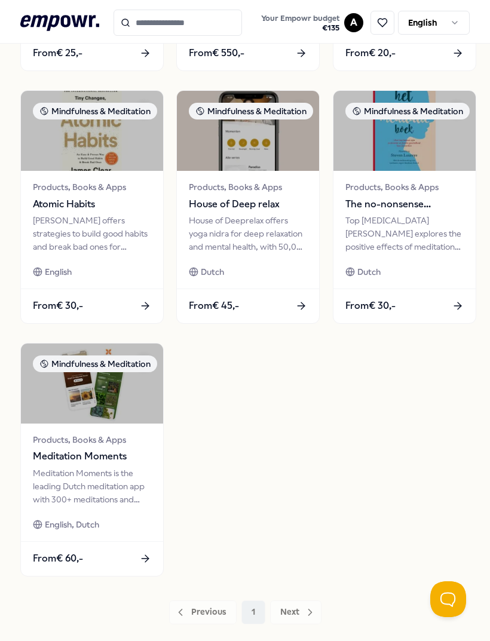
scroll to position [558, 0]
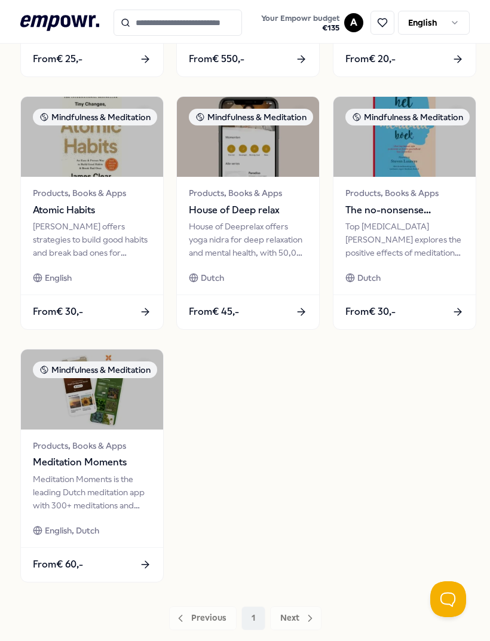
click at [118, 466] on span "Meditation Moments" at bounding box center [92, 463] width 118 height 16
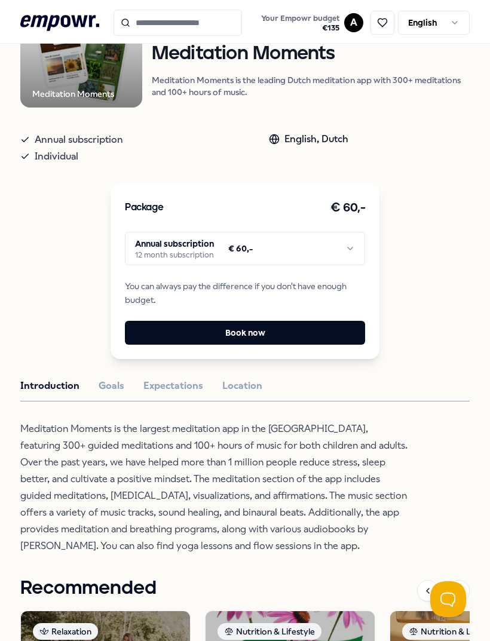
scroll to position [151, 0]
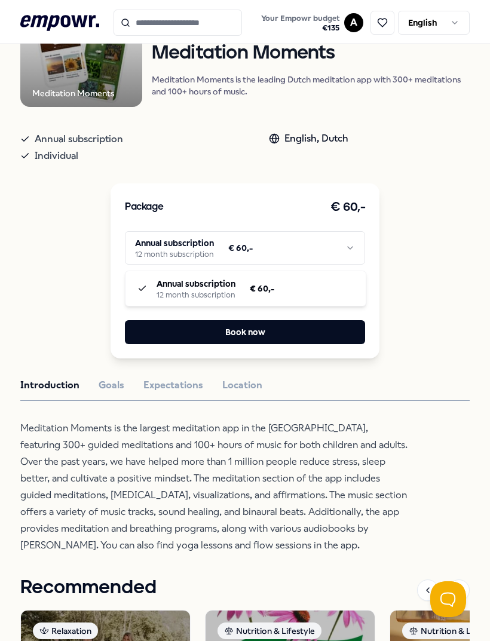
click at [253, 258] on html ".empowr-logo_svg__cls-1{fill:#03032f} Your Empowr budget € 135 A English All ca…" at bounding box center [245, 320] width 490 height 641
click at [207, 418] on div "Meditation Moments Mindfulness & Meditation Meditation Moments Meditation Momen…" at bounding box center [244, 429] width 449 height 886
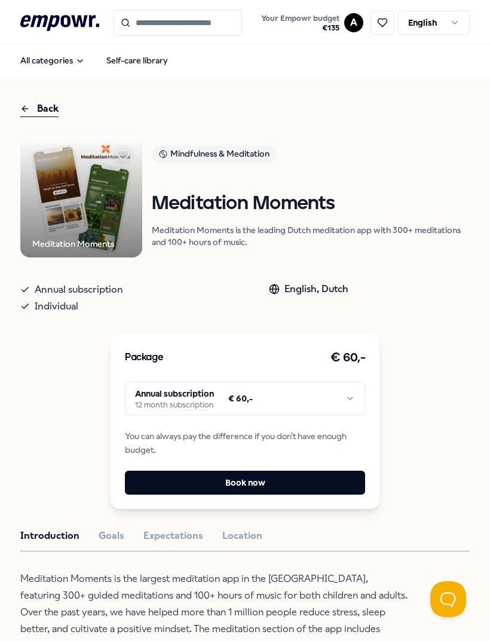
scroll to position [0, 0]
click at [130, 158] on icon at bounding box center [123, 155] width 14 height 14
click at [48, 107] on div "Back" at bounding box center [39, 109] width 38 height 16
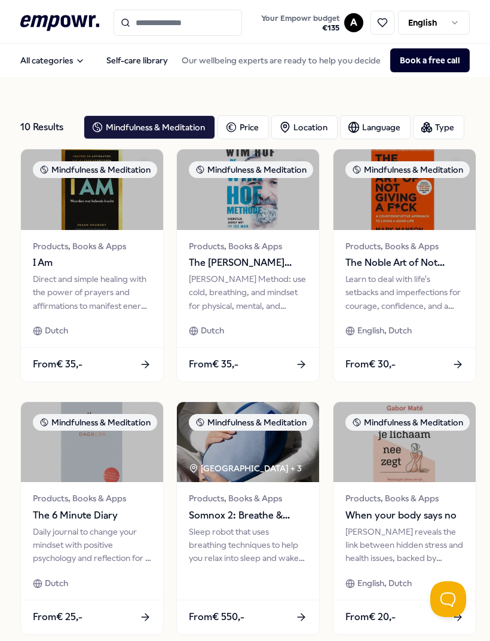
click at [71, 65] on button "All categories" at bounding box center [53, 60] width 84 height 24
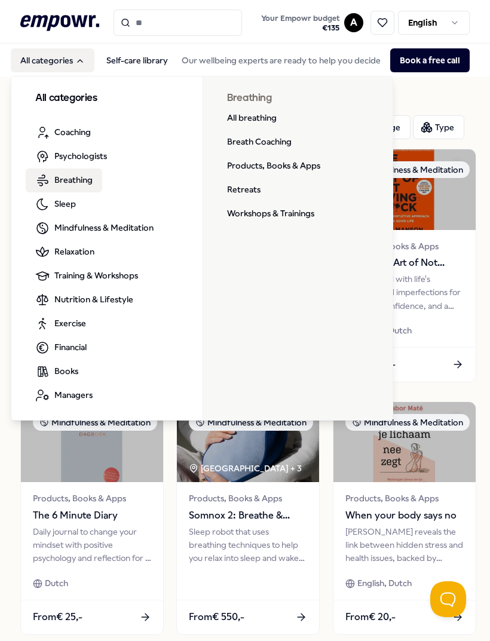
click at [309, 173] on link "Products, Books & Apps" at bounding box center [274, 166] width 112 height 24
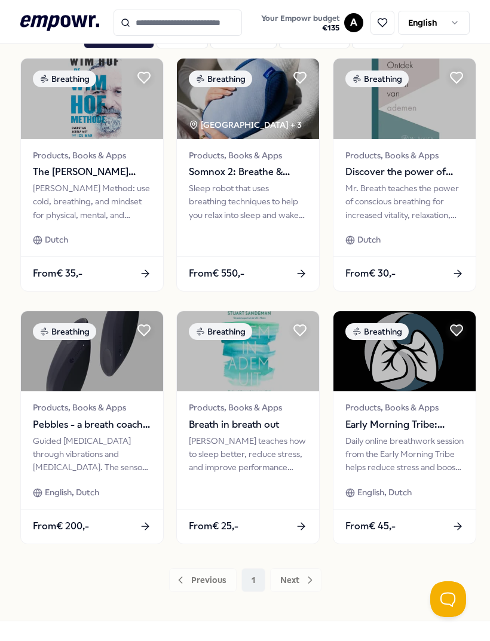
scroll to position [90, 0]
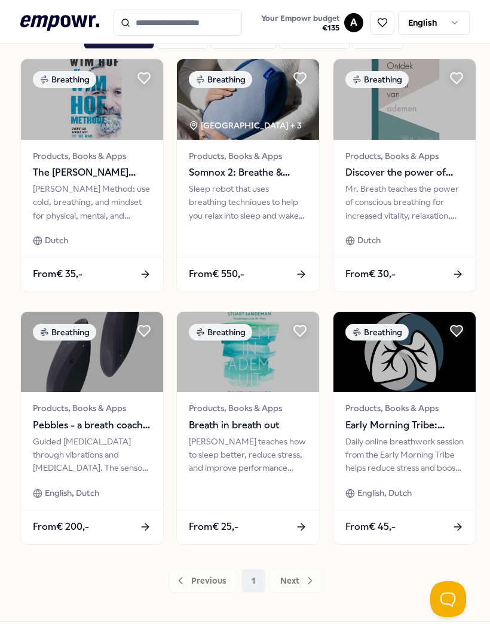
click at [376, 443] on div "Daily online breathwork session from the Early Morning Tribe helps reduce stres…" at bounding box center [404, 455] width 118 height 40
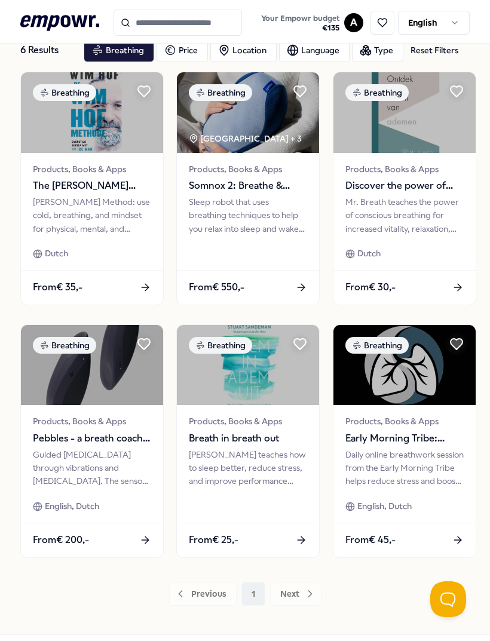
click at [129, 453] on div "Guided [MEDICAL_DATA] through vibrations and [MEDICAL_DATA]. The sensor synchro…" at bounding box center [92, 468] width 118 height 40
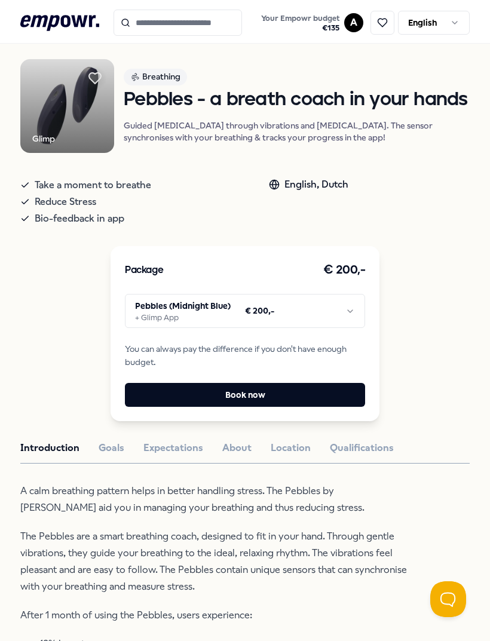
click at [270, 344] on html ".empowr-logo_svg__cls-1{fill:#03032f} Your Empowr budget € 135 A English All ca…" at bounding box center [245, 320] width 490 height 641
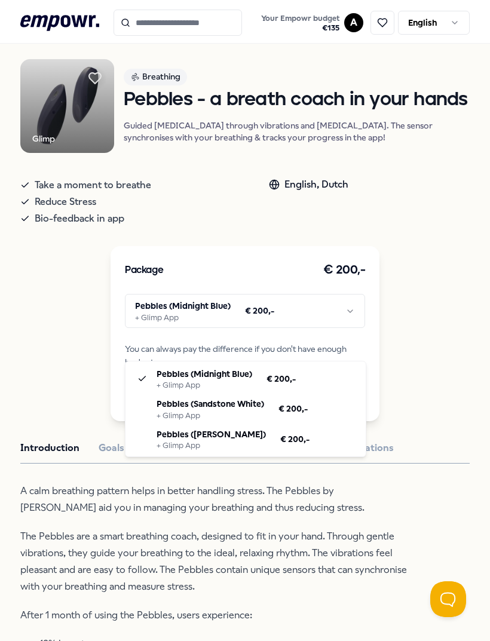
click at [241, 516] on p "A calm breathing pattern helps in better handling stress. The Pebbles by [PERSO…" at bounding box center [214, 499] width 388 height 33
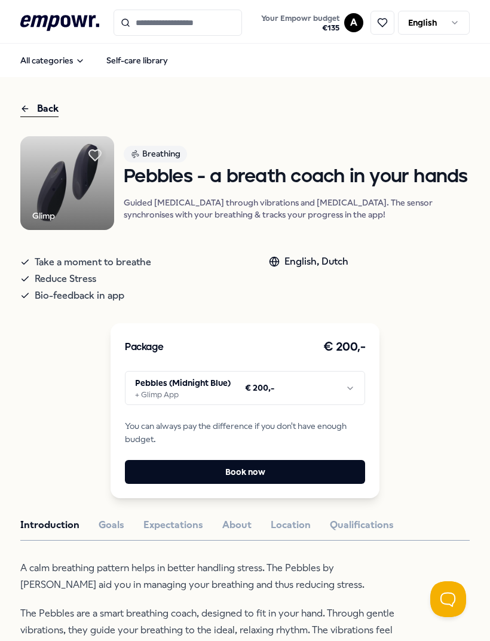
click at [102, 159] on icon at bounding box center [95, 155] width 14 height 14
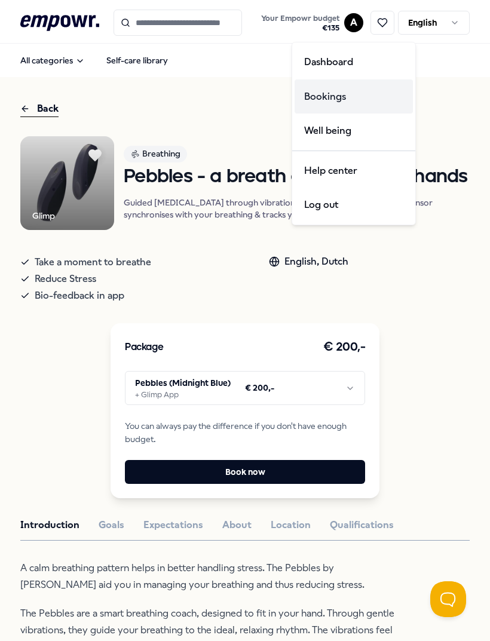
click at [348, 106] on div "Bookings" at bounding box center [354, 96] width 118 height 35
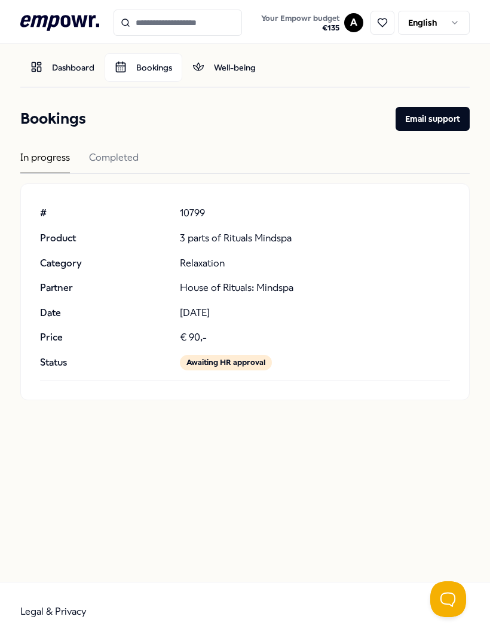
click at [421, 285] on p "House of Rituals: Mindspa" at bounding box center [315, 288] width 270 height 16
click at [397, 298] on div "# 10799 Product 3 parts of Rituals Mindspa Category Relaxation Partner House of…" at bounding box center [245, 288] width 410 height 165
click at [378, 302] on div "# 10799 Product 3 parts of Rituals Mindspa Category Relaxation Partner House of…" at bounding box center [245, 288] width 410 height 165
click at [354, 307] on p "[DATE]" at bounding box center [315, 313] width 270 height 16
click at [241, 275] on div "# 10799 Product 3 parts of Rituals Mindspa Category Relaxation Partner House of…" at bounding box center [245, 288] width 410 height 165
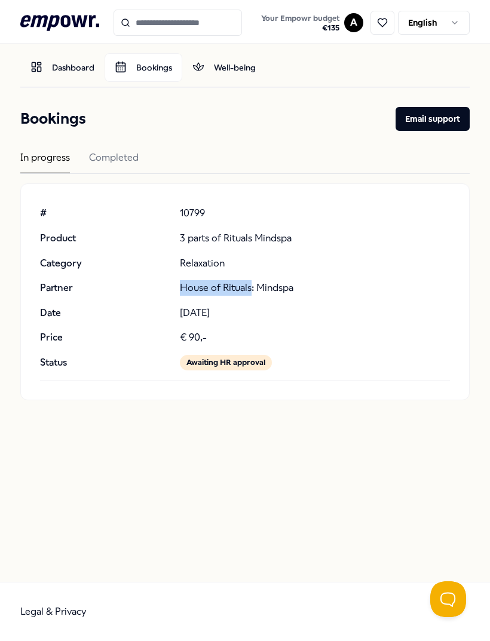
click at [326, 327] on div "# 10799 Product 3 parts of Rituals Mindspa Category Relaxation Partner House of…" at bounding box center [245, 288] width 410 height 165
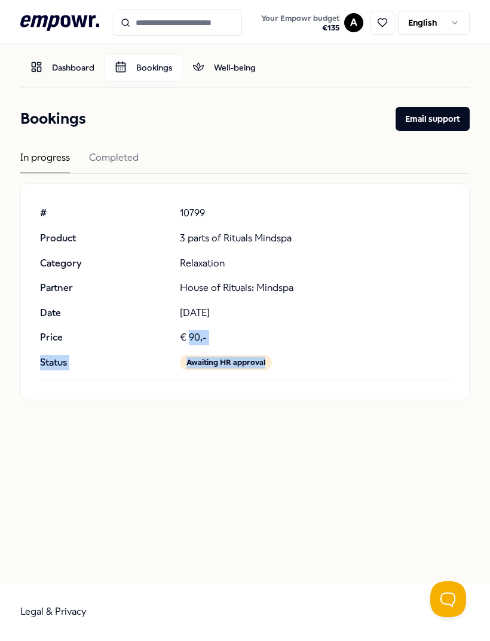
click at [361, 246] on div "# 10799 Product 3 parts of Rituals Mindspa Category Relaxation Partner House of…" at bounding box center [245, 288] width 410 height 165
click at [281, 457] on div "[PERSON_NAME]-Holynska Dashboard Bookings Well-being Bookings Email support In …" at bounding box center [245, 313] width 490 height 538
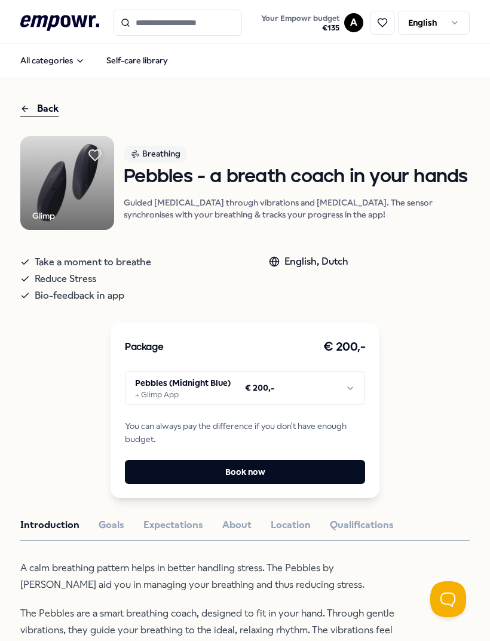
click at [46, 111] on div "Back" at bounding box center [39, 109] width 38 height 16
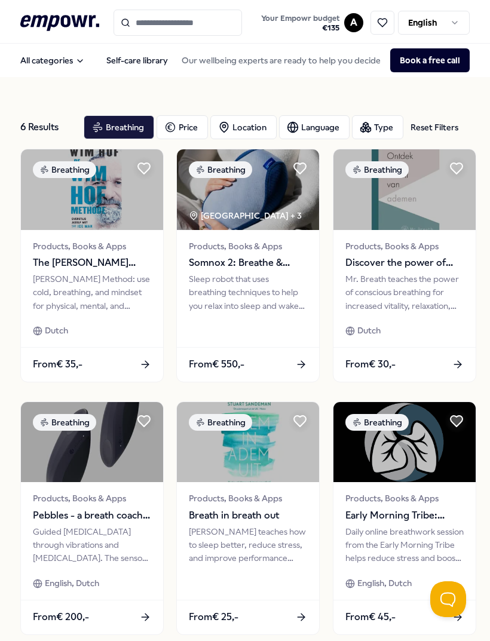
click at [76, 66] on button "All categories" at bounding box center [53, 60] width 84 height 24
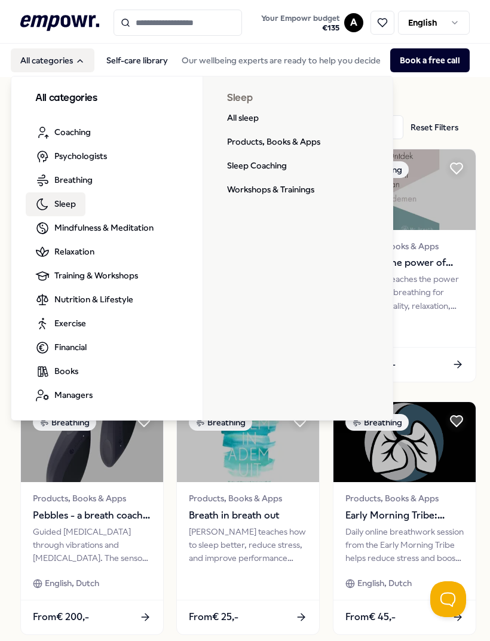
click at [279, 144] on link "Products, Books & Apps" at bounding box center [274, 142] width 112 height 24
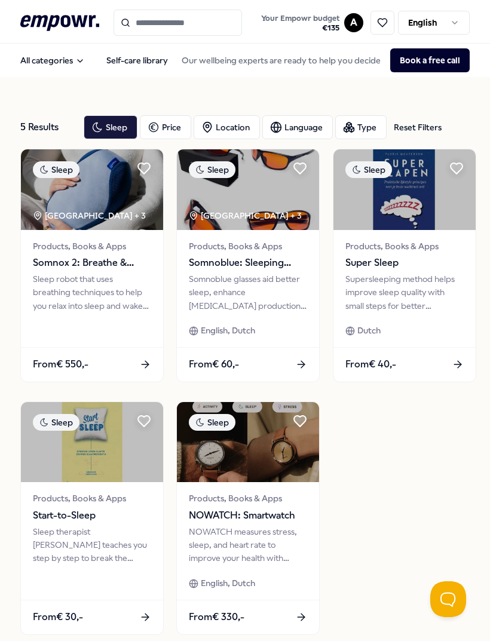
click at [82, 56] on button "All categories" at bounding box center [53, 60] width 84 height 24
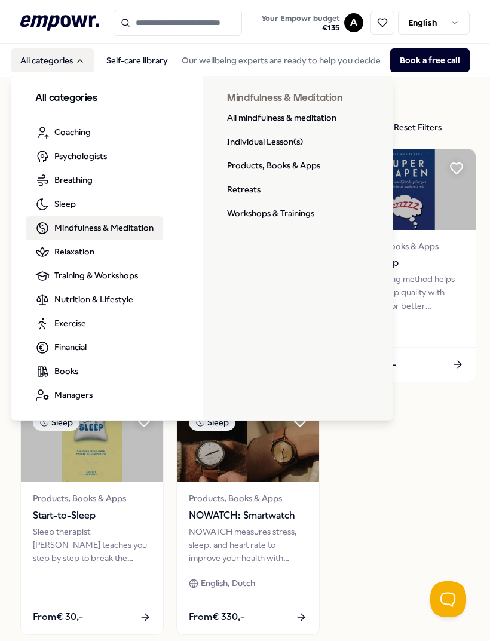
click at [299, 172] on link "Products, Books & Apps" at bounding box center [274, 166] width 112 height 24
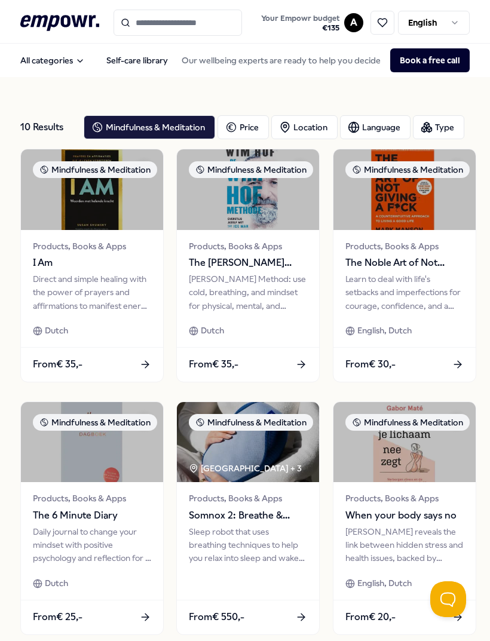
click at [75, 63] on icon "Main" at bounding box center [80, 61] width 10 height 10
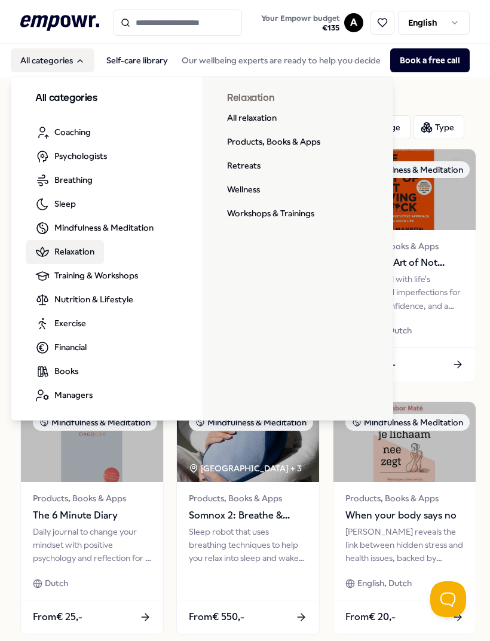
click at [294, 143] on link "Products, Books & Apps" at bounding box center [274, 142] width 112 height 24
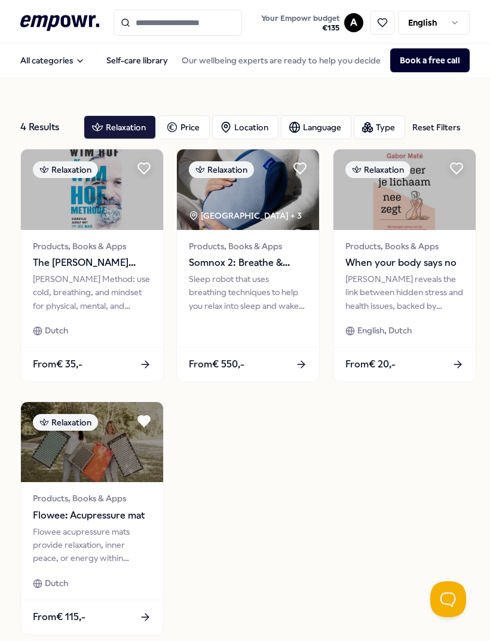
click at [69, 69] on button "All categories" at bounding box center [53, 60] width 84 height 24
click at [69, 68] on button "All categories" at bounding box center [53, 60] width 84 height 24
click at [76, 64] on icon "Main" at bounding box center [80, 61] width 10 height 10
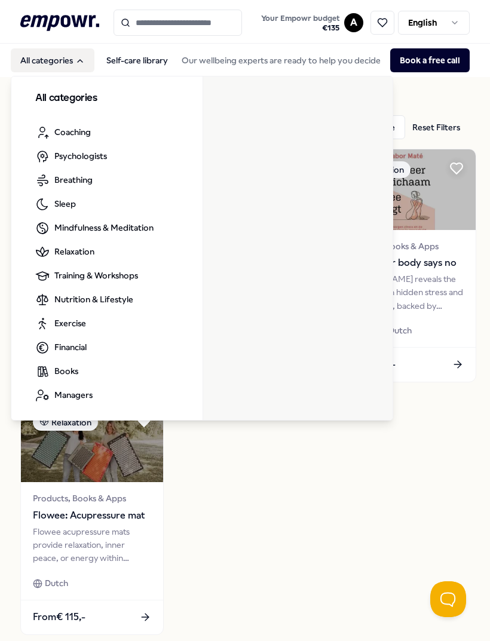
click at [128, 279] on span "Training & Workshops" at bounding box center [96, 275] width 84 height 13
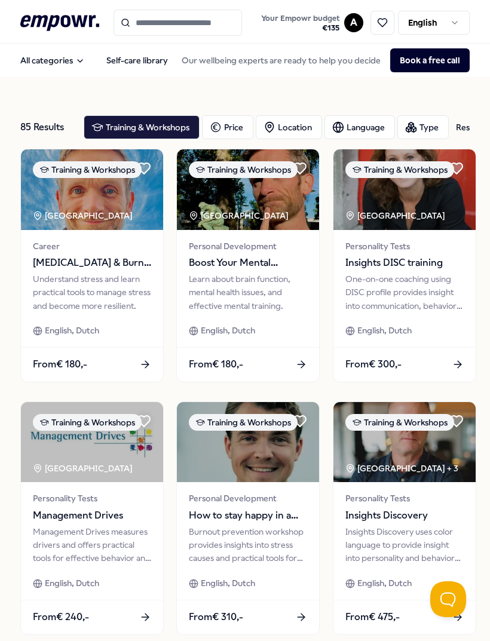
click at [69, 66] on button "All categories" at bounding box center [53, 60] width 84 height 24
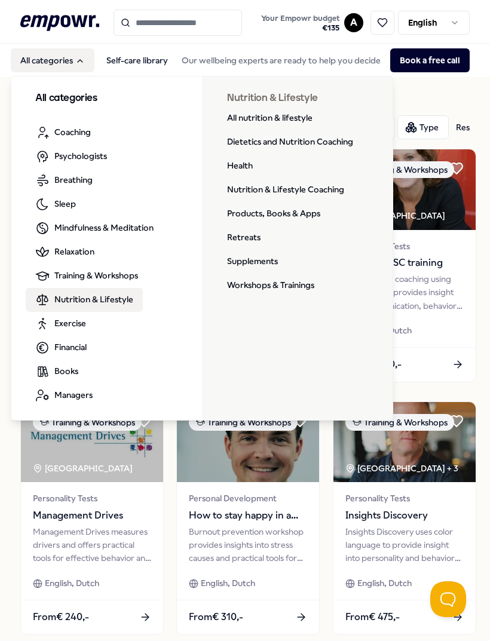
click at [310, 220] on link "Products, Books & Apps" at bounding box center [274, 214] width 112 height 24
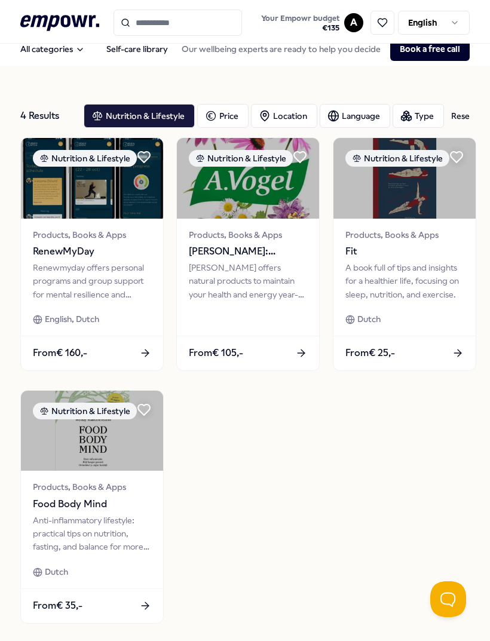
scroll to position [12, 0]
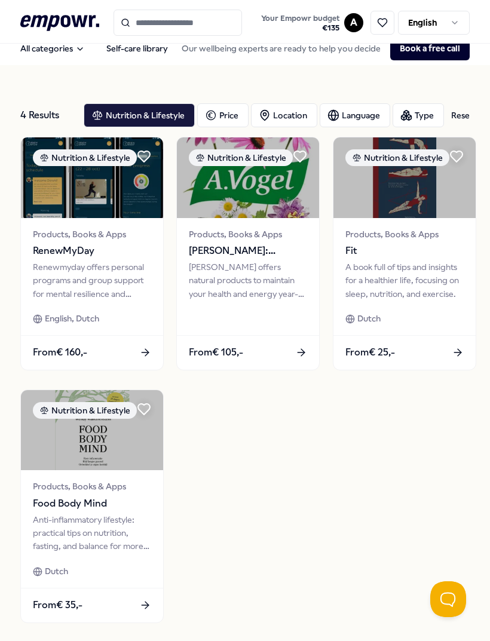
click at [77, 52] on icon "Main" at bounding box center [80, 49] width 10 height 10
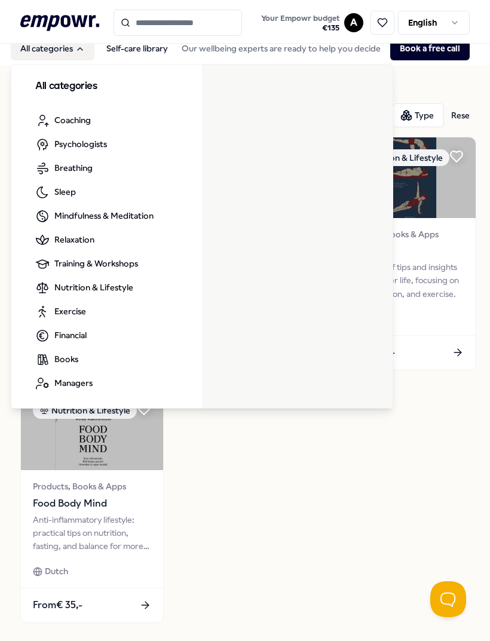
click at [113, 307] on li "Exercise" at bounding box center [102, 312] width 153 height 24
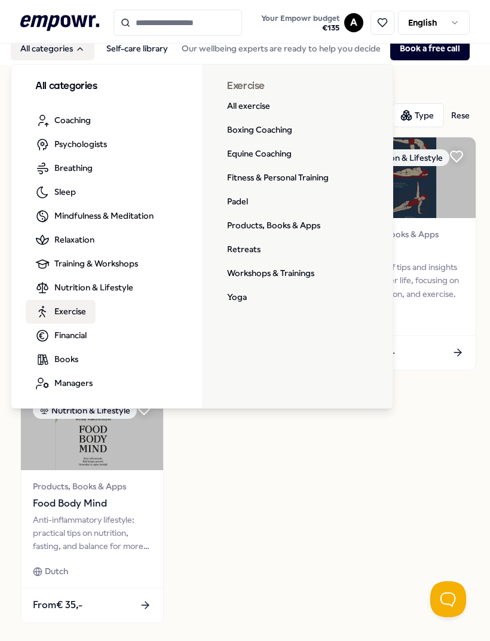
click at [310, 227] on link "Products, Books & Apps" at bounding box center [274, 226] width 112 height 24
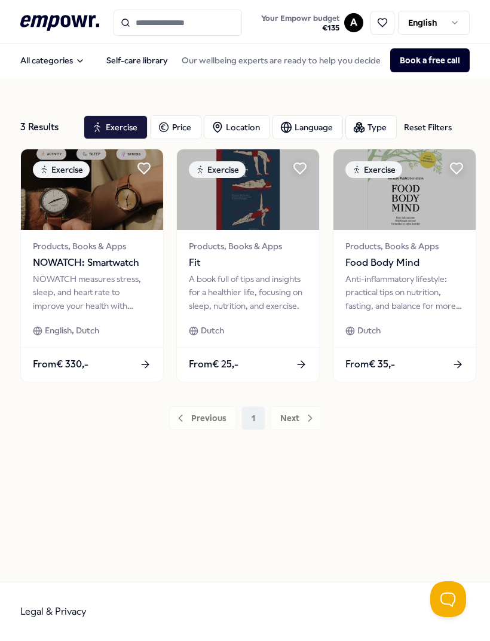
click at [75, 66] on button "All categories" at bounding box center [53, 60] width 84 height 24
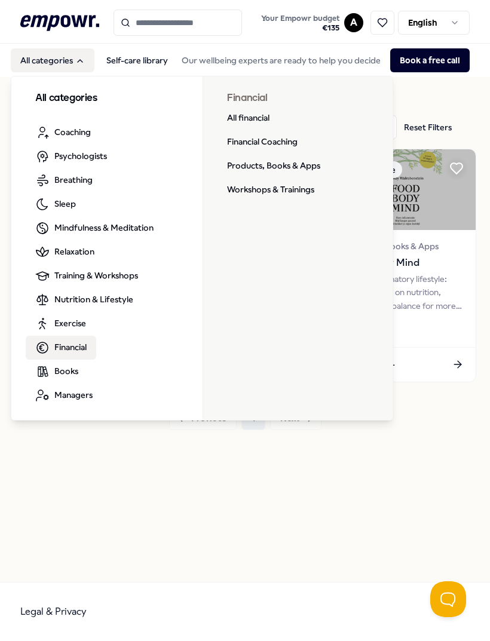
click at [305, 172] on link "Products, Books & Apps" at bounding box center [274, 166] width 112 height 24
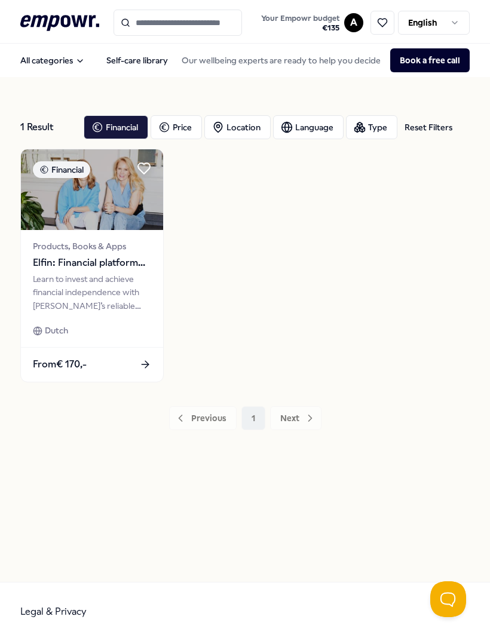
click at [64, 68] on button "All categories" at bounding box center [53, 60] width 84 height 24
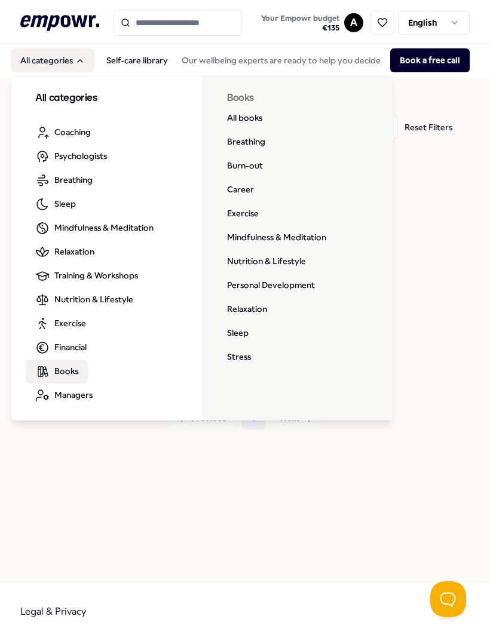
click at [253, 161] on link "Burn-out" at bounding box center [245, 166] width 55 height 24
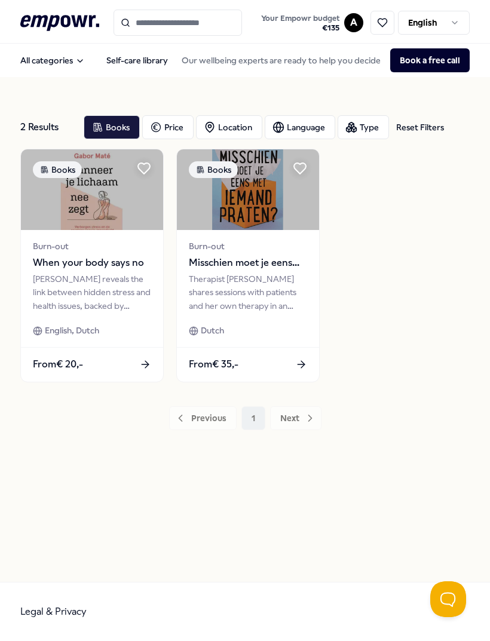
click at [68, 67] on button "All categories" at bounding box center [53, 60] width 84 height 24
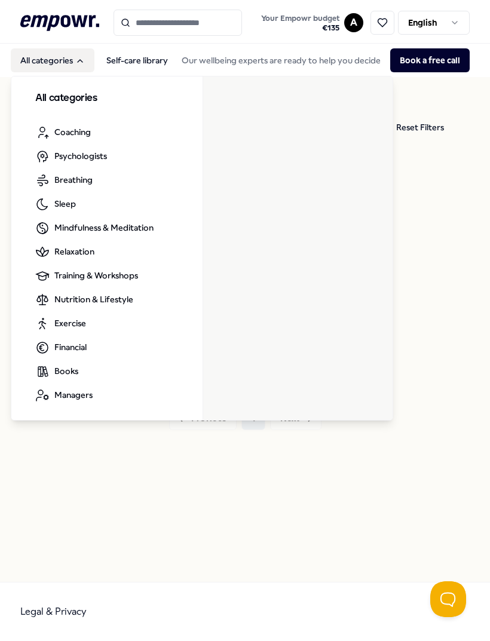
click at [106, 375] on li "Books" at bounding box center [102, 372] width 153 height 24
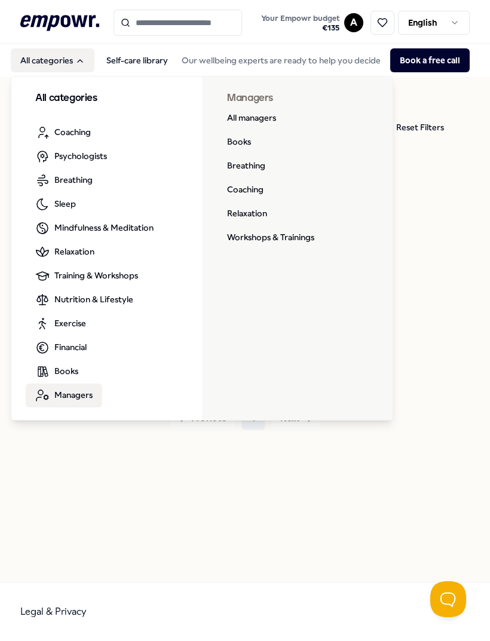
click at [267, 121] on link "All managers" at bounding box center [252, 118] width 68 height 24
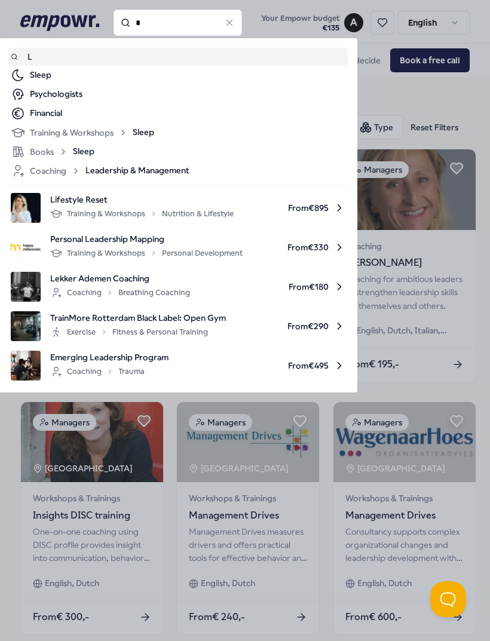
type input "*"
click at [233, 25] on icon at bounding box center [229, 22] width 11 height 11
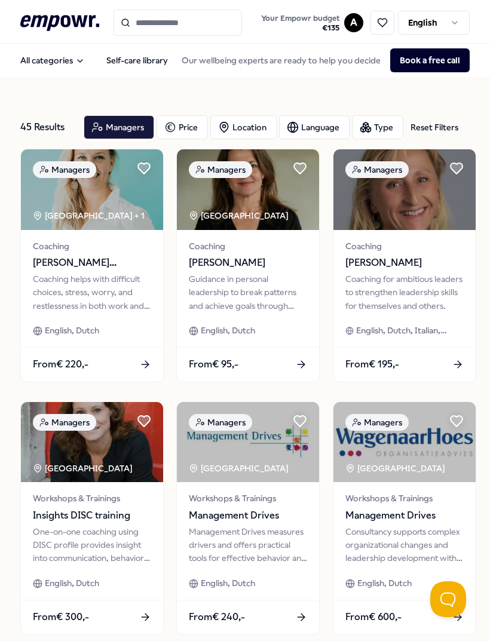
click at [57, 59] on button "All categories" at bounding box center [53, 60] width 84 height 24
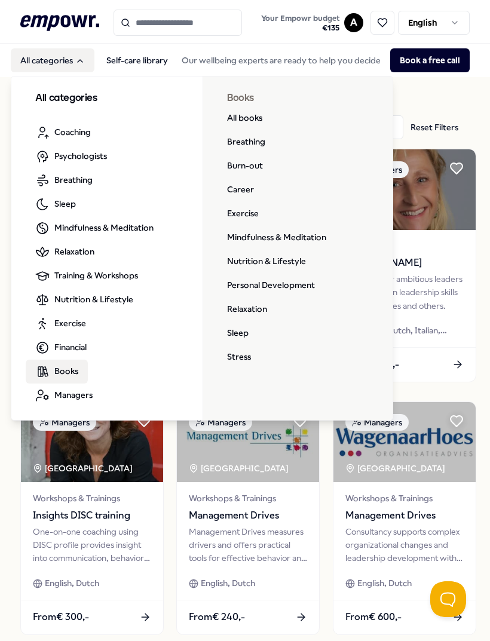
click at [254, 119] on link "All books" at bounding box center [245, 118] width 54 height 24
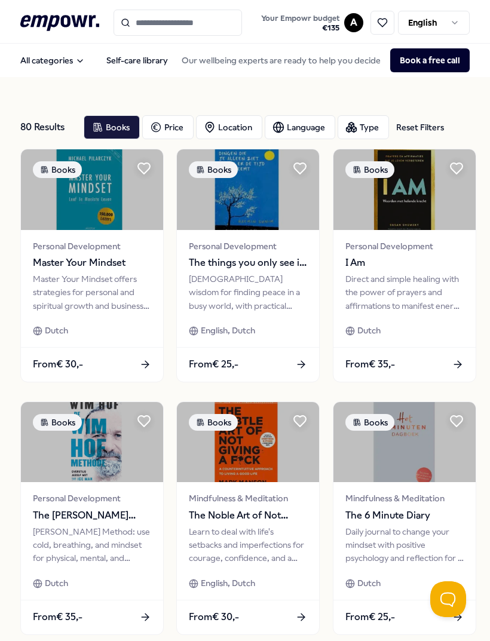
click at [321, 133] on div "Language" at bounding box center [300, 127] width 71 height 24
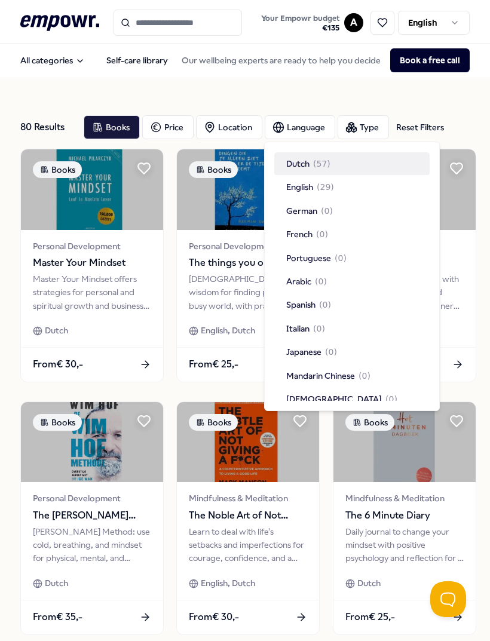
click at [331, 194] on div "English ( 29 )" at bounding box center [351, 187] width 155 height 23
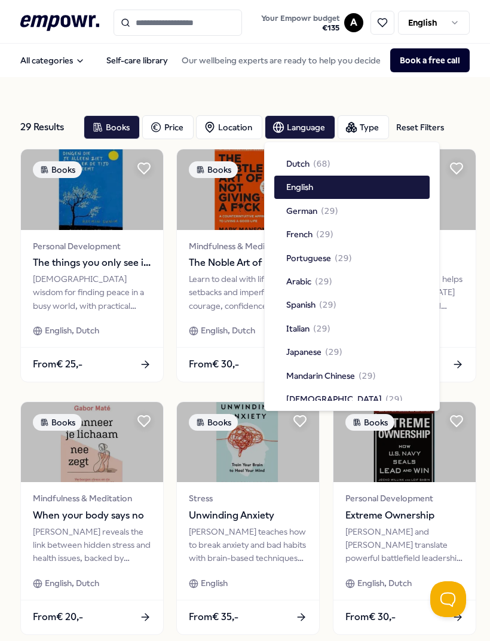
click at [318, 131] on div "Language" at bounding box center [300, 127] width 71 height 24
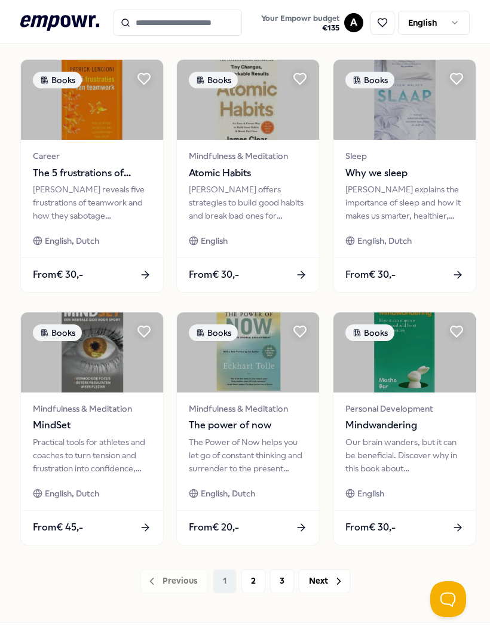
scroll to position [595, 0]
click at [255, 586] on button "2" at bounding box center [253, 582] width 24 height 24
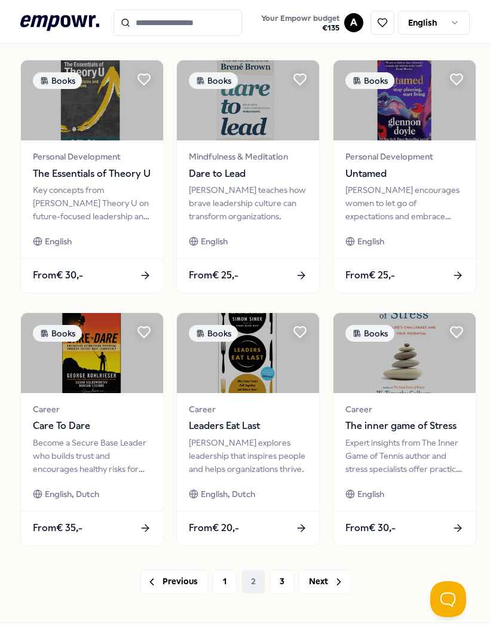
click at [457, 332] on icon at bounding box center [457, 332] width 12 height 11
click at [281, 590] on button "3" at bounding box center [282, 582] width 24 height 24
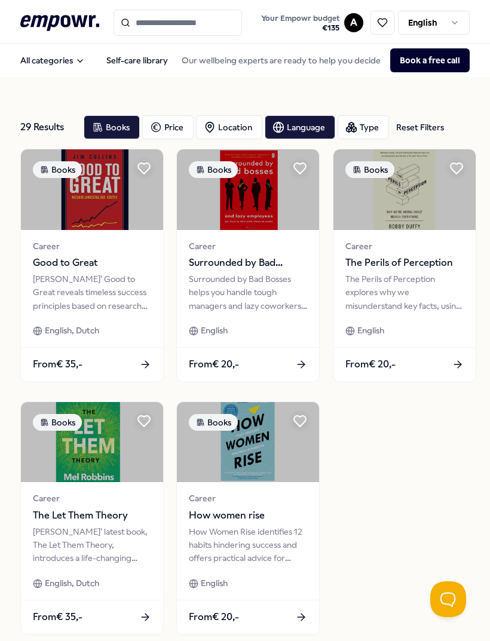
click at [79, 27] on icon ".empowr-logo_svg__cls-1{fill:#03032f}" at bounding box center [59, 23] width 79 height 22
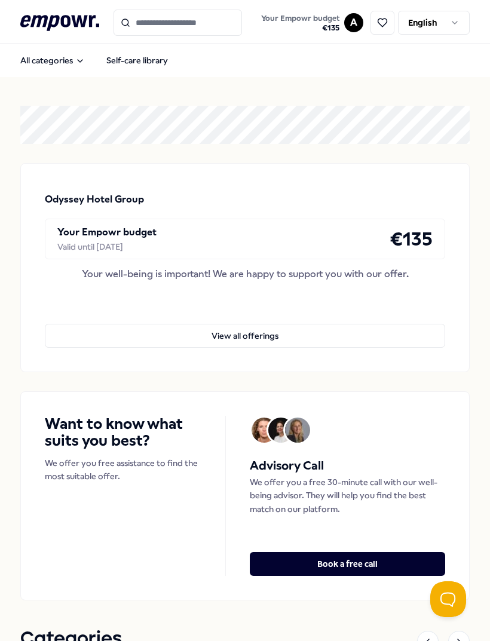
click at [378, 23] on icon at bounding box center [382, 22] width 11 height 11
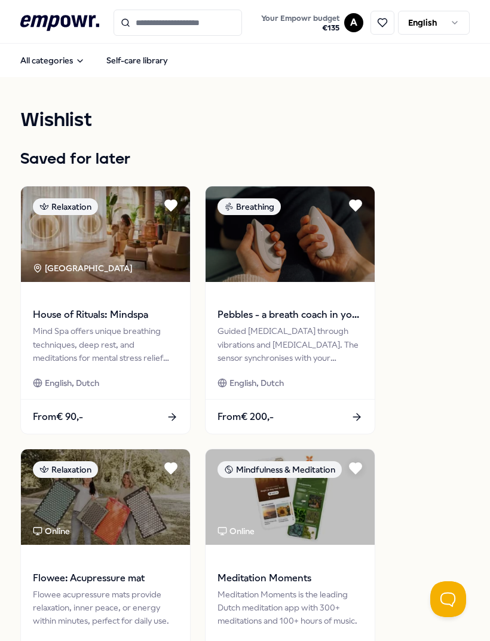
click at [81, 16] on icon at bounding box center [59, 23] width 79 height 16
